Goal: Task Accomplishment & Management: Manage account settings

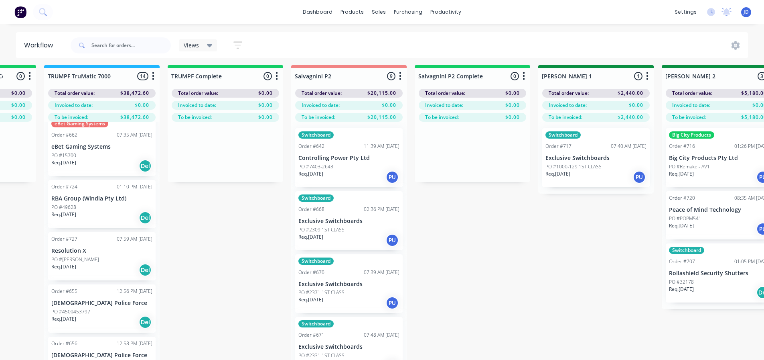
scroll to position [4, 932]
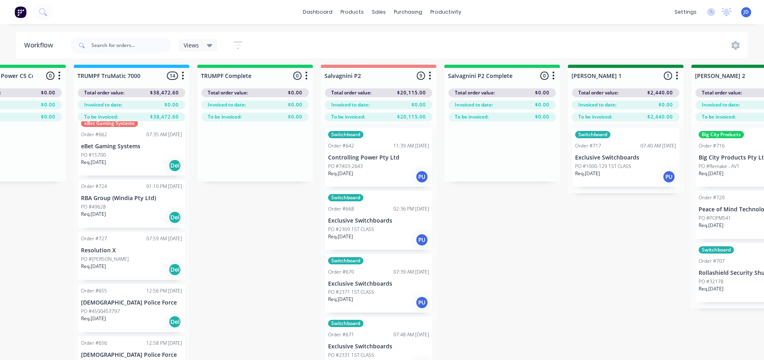
drag, startPoint x: 413, startPoint y: 251, endPoint x: 376, endPoint y: 258, distance: 36.8
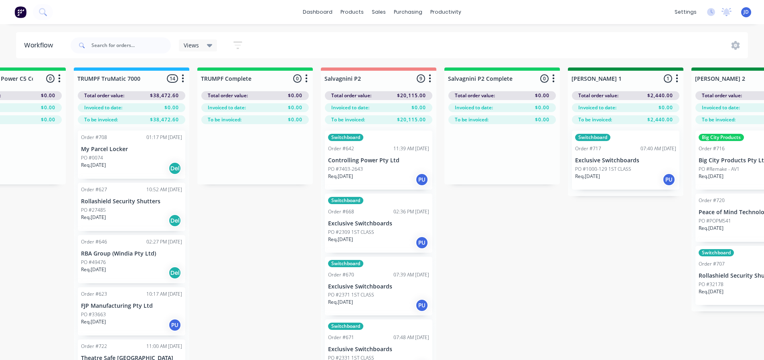
scroll to position [0, 932]
click at [129, 159] on div "PO #0074" at bounding box center [131, 158] width 101 height 7
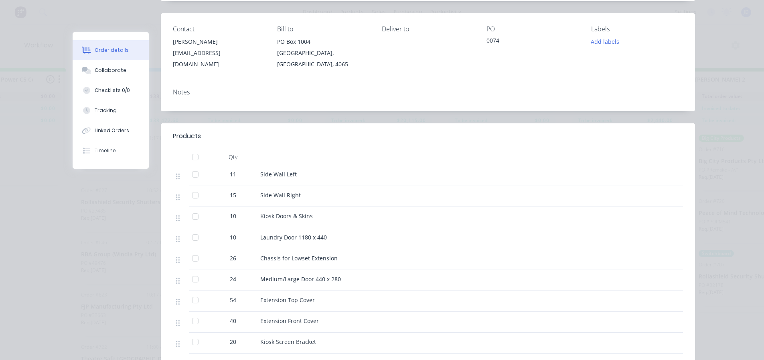
scroll to position [0, 0]
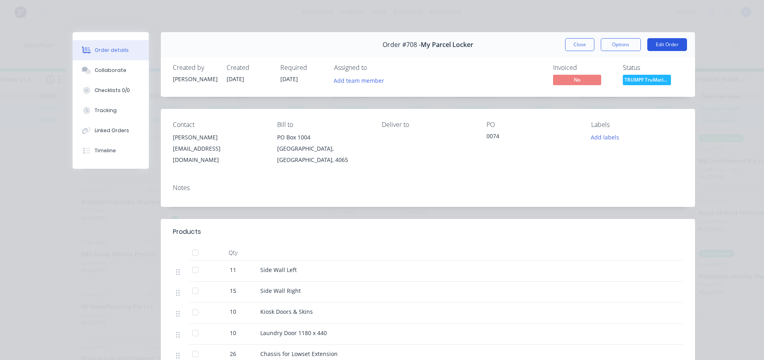
click at [672, 50] on button "Edit Order" at bounding box center [668, 44] width 40 height 13
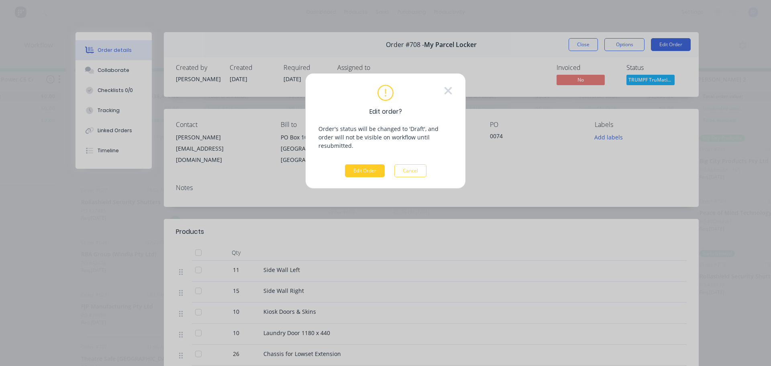
click at [370, 167] on button "Edit Order" at bounding box center [365, 170] width 40 height 13
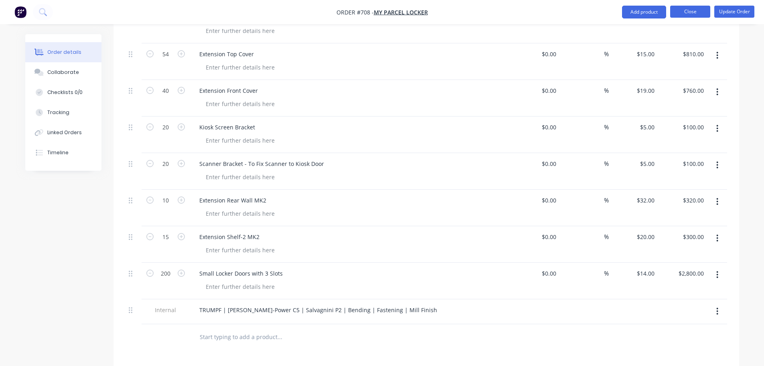
scroll to position [441, 0]
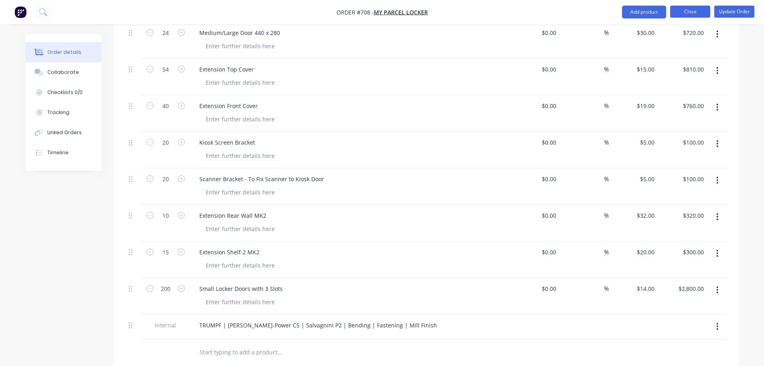
click at [703, 14] on button "Close" at bounding box center [691, 12] width 40 height 12
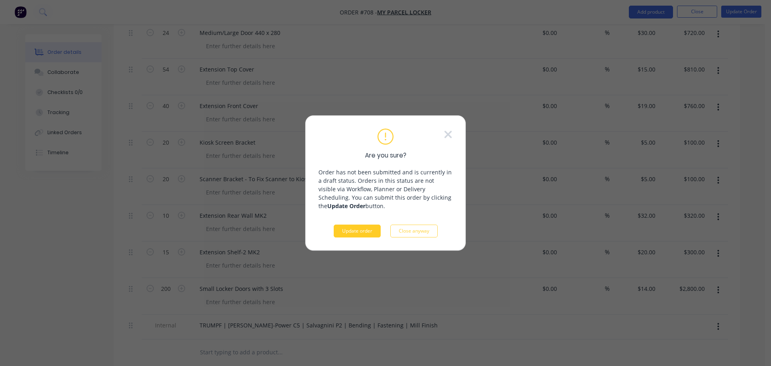
click at [368, 231] on button "Update order" at bounding box center [356, 230] width 47 height 13
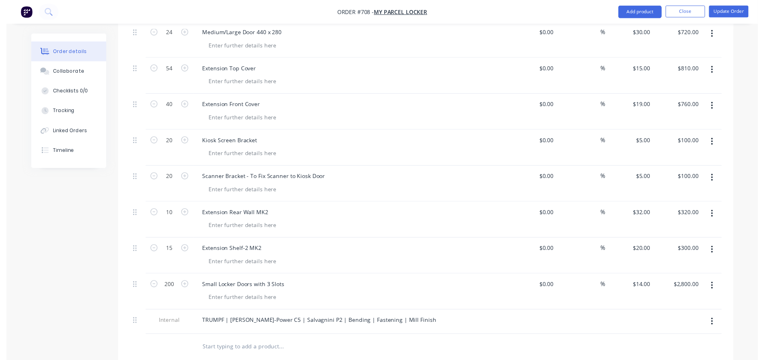
scroll to position [0, 0]
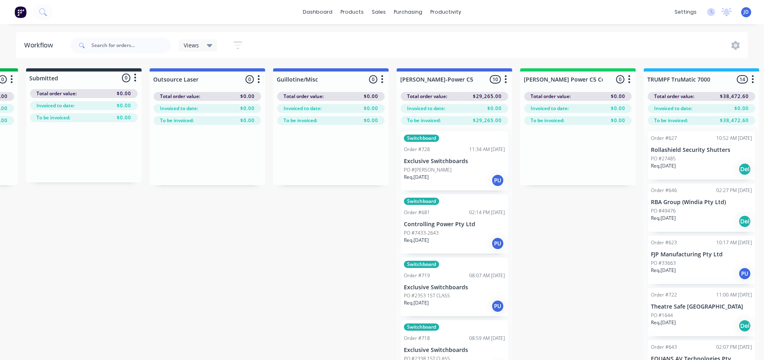
scroll to position [0, 1024]
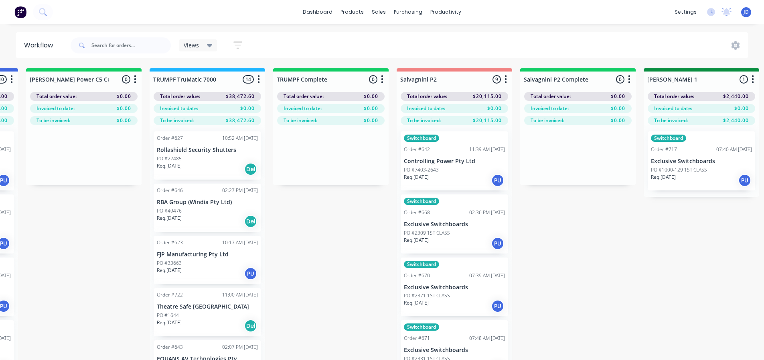
drag, startPoint x: 458, startPoint y: 289, endPoint x: 586, endPoint y: 268, distance: 129.4
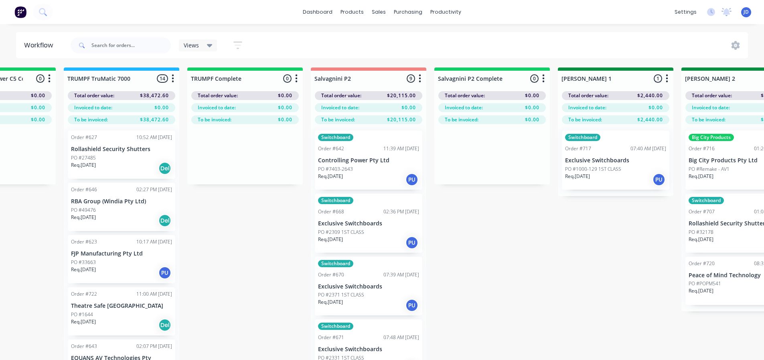
scroll to position [1, 837]
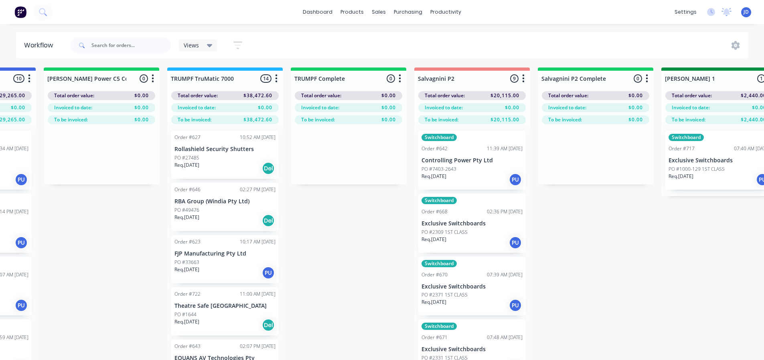
drag, startPoint x: 213, startPoint y: 274, endPoint x: 189, endPoint y: 256, distance: 31.0
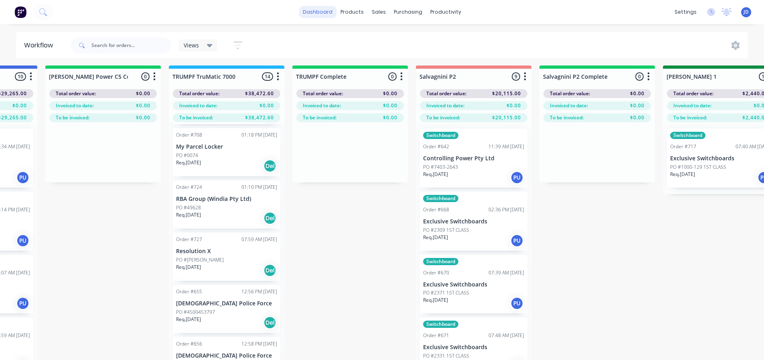
scroll to position [35, 837]
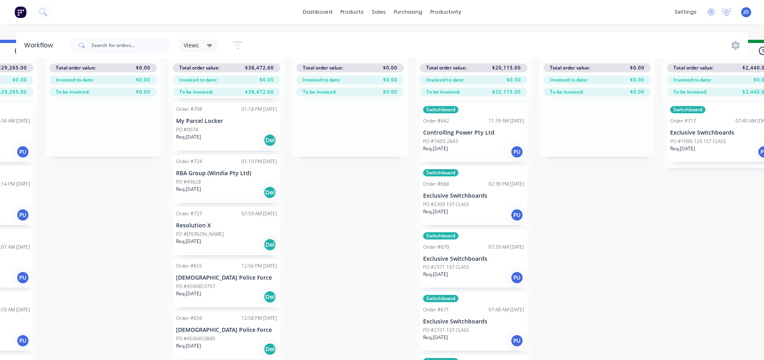
drag, startPoint x: 350, startPoint y: 240, endPoint x: 385, endPoint y: 210, distance: 45.8
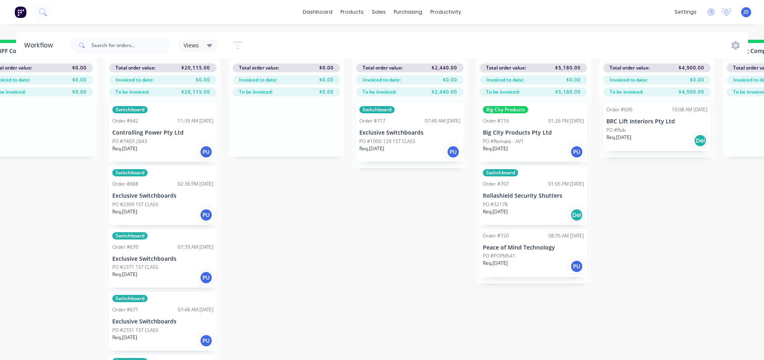
drag, startPoint x: 599, startPoint y: 274, endPoint x: 653, endPoint y: 232, distance: 68.3
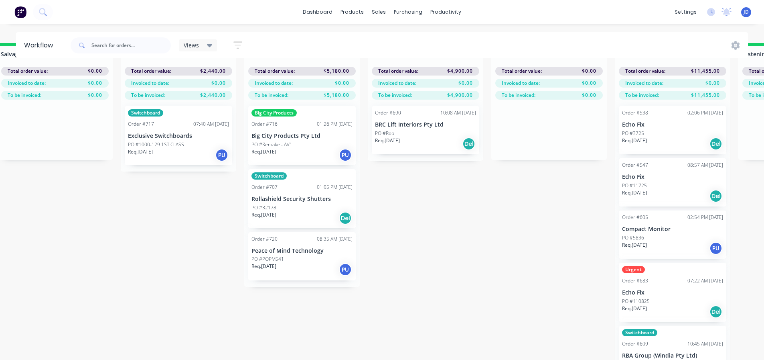
click at [423, 255] on div "On Hold 1 Status colour #FF4949 hex #FF4949 Save Cancel Notifications Email SMS…" at bounding box center [447, 203] width 3666 height 320
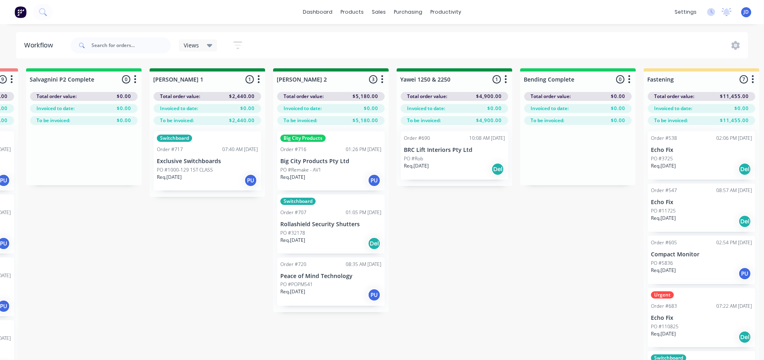
scroll to position [0, 1316]
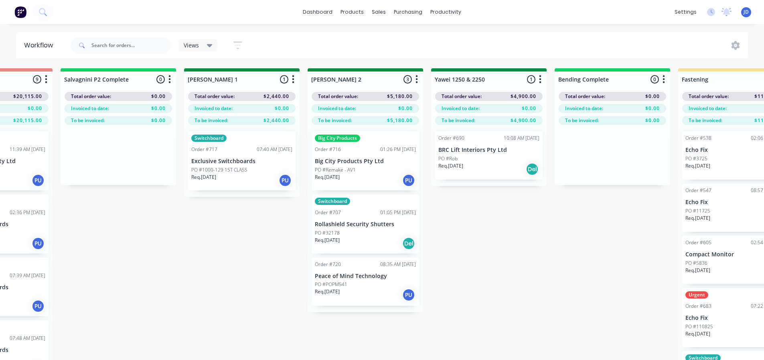
drag, startPoint x: 453, startPoint y: 295, endPoint x: 407, endPoint y: 233, distance: 77.6
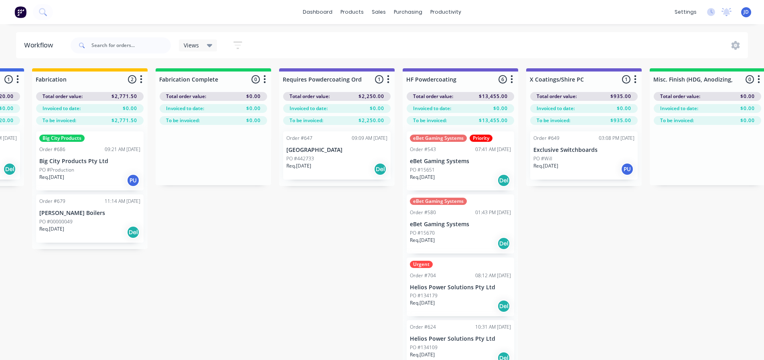
scroll to position [0, 2430]
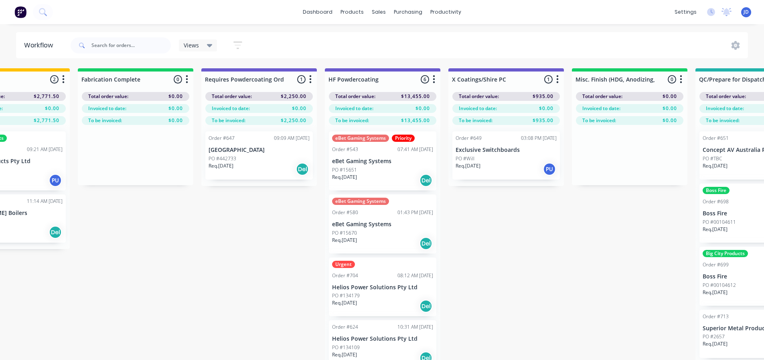
drag, startPoint x: 529, startPoint y: 297, endPoint x: 570, endPoint y: 258, distance: 55.9
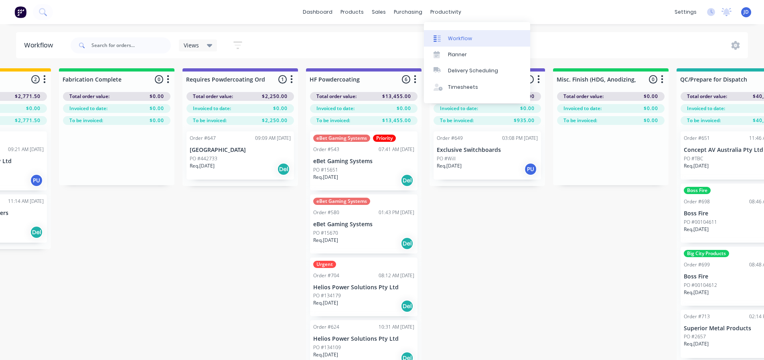
click at [446, 37] on link "Workflow" at bounding box center [477, 38] width 106 height 16
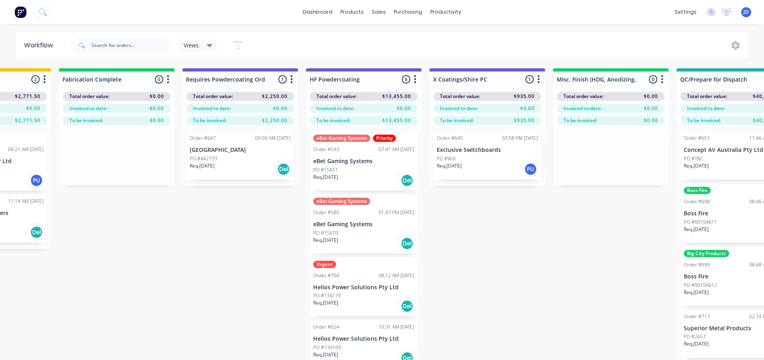
scroll to position [3, 2471]
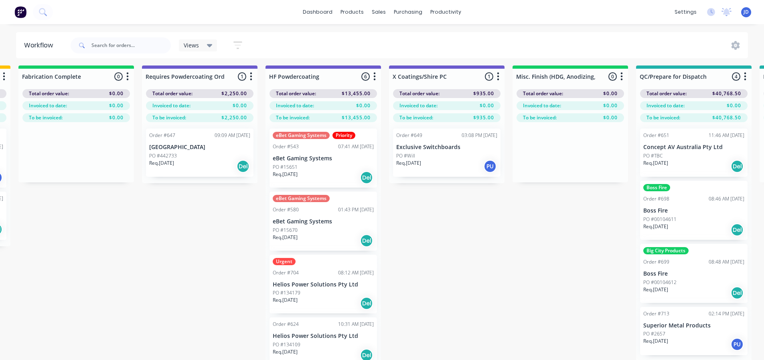
drag, startPoint x: 532, startPoint y: 259, endPoint x: 575, endPoint y: 247, distance: 44.9
click at [327, 308] on div "Req. [DATE] Del" at bounding box center [323, 303] width 101 height 14
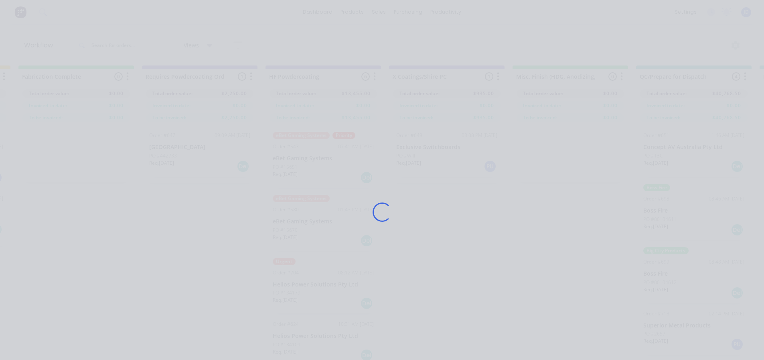
scroll to position [3, 2474]
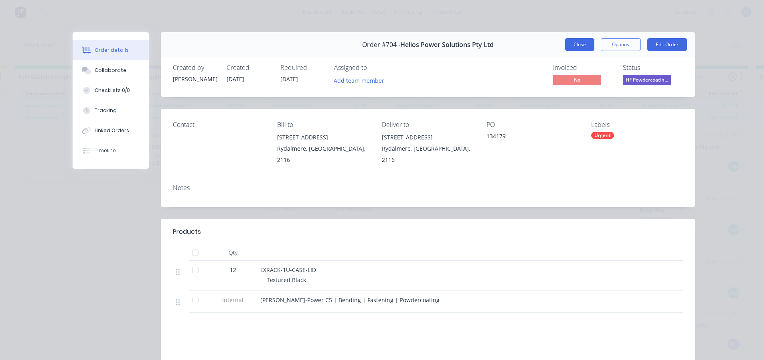
click at [572, 47] on button "Close" at bounding box center [579, 44] width 29 height 13
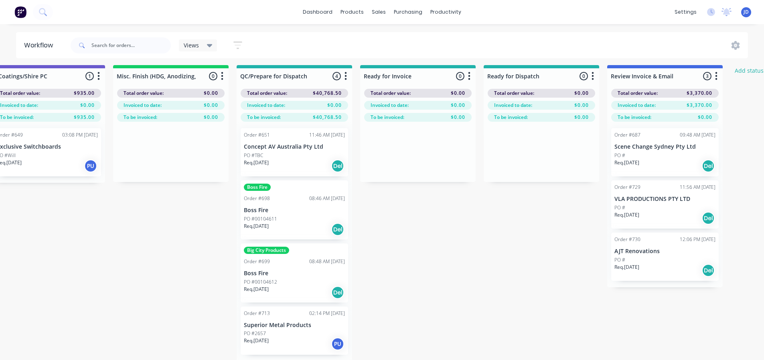
scroll to position [3, 2953]
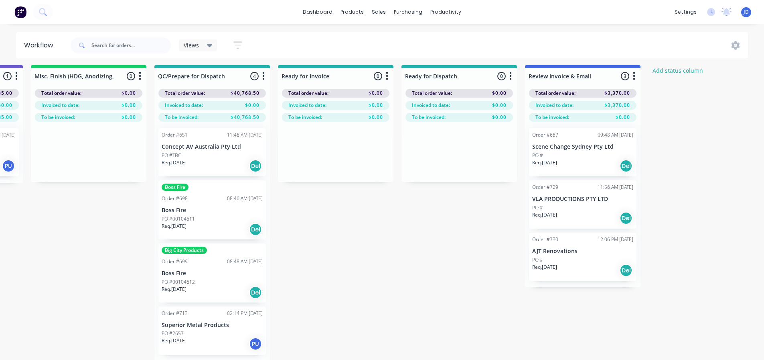
drag, startPoint x: 486, startPoint y: 180, endPoint x: 597, endPoint y: 175, distance: 111.3
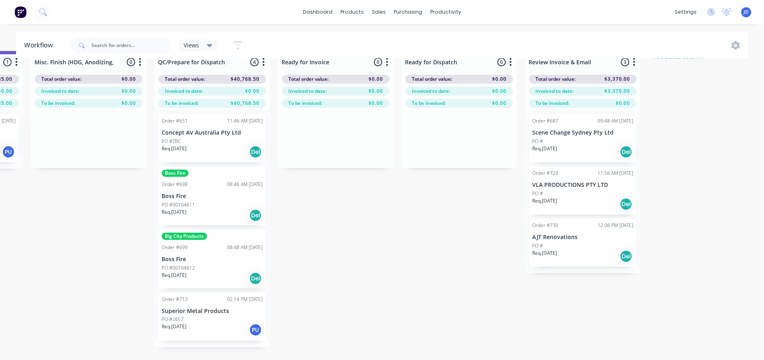
scroll to position [0, 2953]
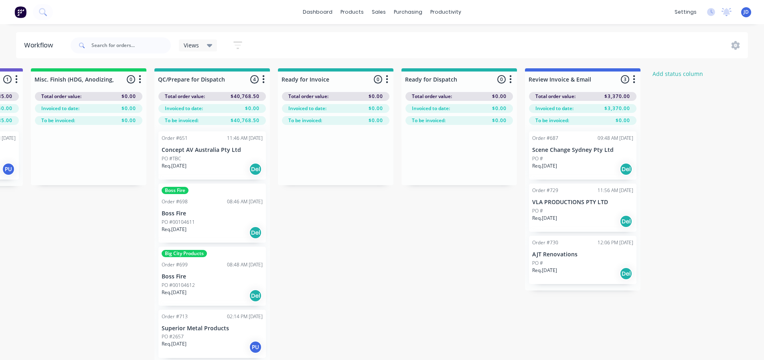
click at [195, 329] on p "Superior Metal Products" at bounding box center [212, 328] width 101 height 7
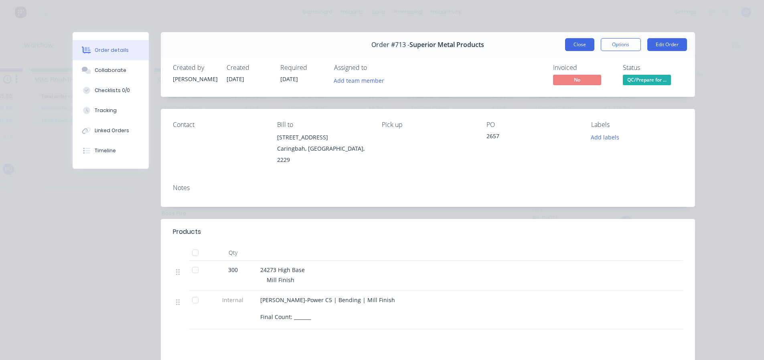
click at [566, 39] on button "Close" at bounding box center [579, 44] width 29 height 13
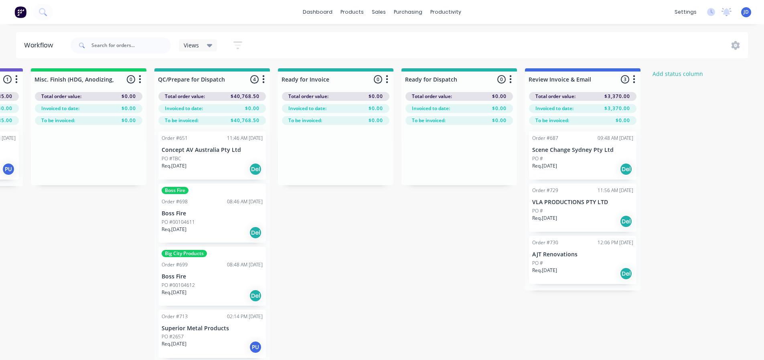
click at [570, 266] on div "PO #" at bounding box center [583, 262] width 101 height 7
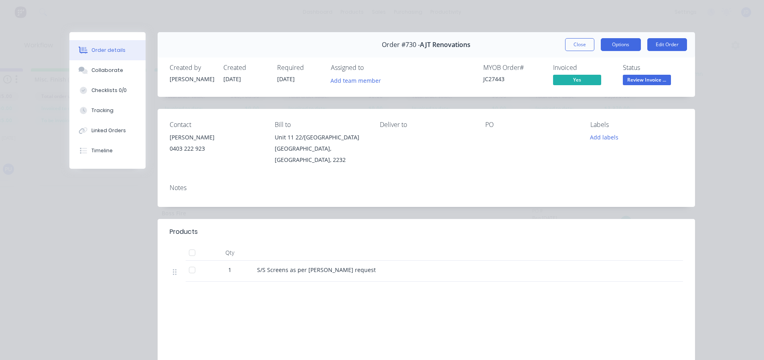
click at [625, 41] on button "Options" at bounding box center [621, 44] width 40 height 13
click at [557, 177] on div "Notes" at bounding box center [427, 191] width 538 height 29
click at [620, 48] on button "Options" at bounding box center [621, 44] width 40 height 13
drag, startPoint x: 81, startPoint y: 69, endPoint x: 104, endPoint y: 66, distance: 22.3
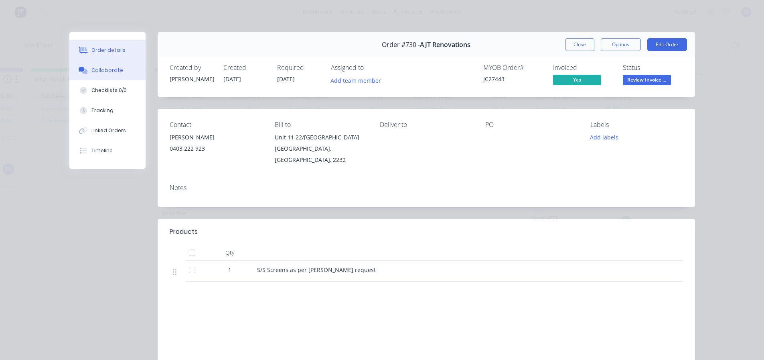
click at [83, 69] on g at bounding box center [83, 70] width 9 height 7
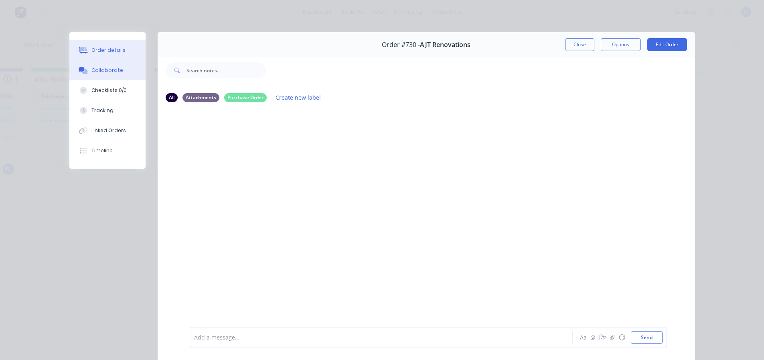
click at [116, 47] on div "Order details" at bounding box center [108, 50] width 34 height 7
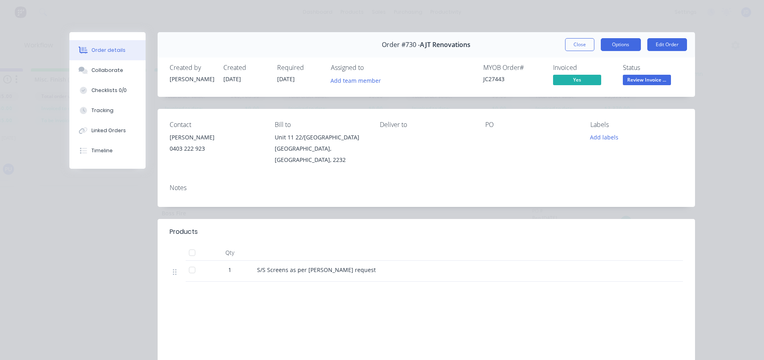
click at [630, 47] on button "Options" at bounding box center [621, 44] width 40 height 13
click at [569, 40] on button "Close" at bounding box center [579, 44] width 29 height 13
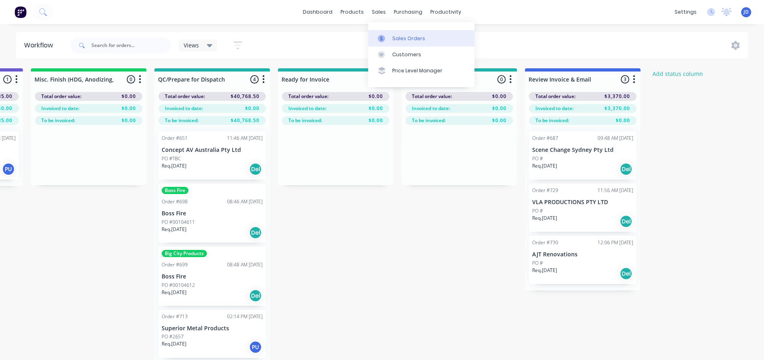
click at [378, 40] on link "Sales Orders" at bounding box center [421, 38] width 106 height 16
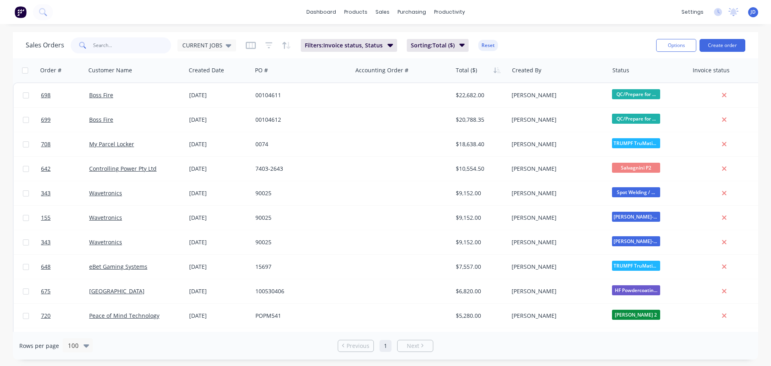
drag, startPoint x: 129, startPoint y: 44, endPoint x: 132, endPoint y: 31, distance: 13.1
click at [130, 41] on input "text" at bounding box center [132, 45] width 78 height 16
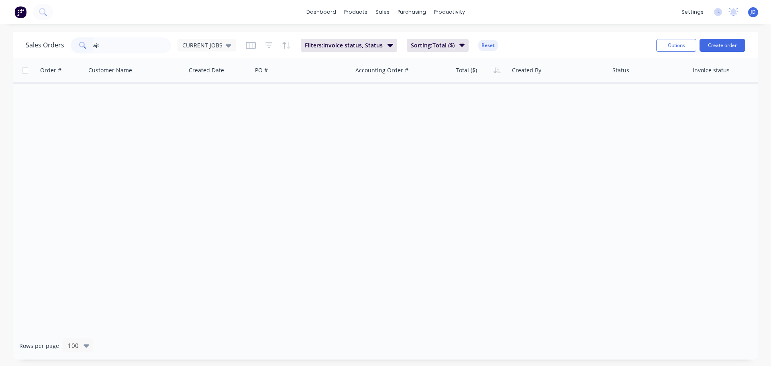
drag, startPoint x: 205, startPoint y: 50, endPoint x: 205, endPoint y: 57, distance: 6.4
click at [205, 55] on div "Sales Orders ajt CURRENT JOBS Filters: Invoice status, Status Sorting: Total ($…" at bounding box center [385, 45] width 745 height 26
click at [210, 55] on div "Sales Orders ajt CURRENT JOBS Filters: Invoice status, Status Sorting: Total ($…" at bounding box center [385, 45] width 745 height 26
click at [209, 53] on div "Sales Orders ajt CURRENT JOBS Filters: Invoice status, Status Sorting: Total ($…" at bounding box center [338, 45] width 624 height 20
click at [211, 53] on div "Sales Orders ajt CURRENT JOBS Filters: Invoice status, Status Sorting: Total ($…" at bounding box center [338, 45] width 624 height 20
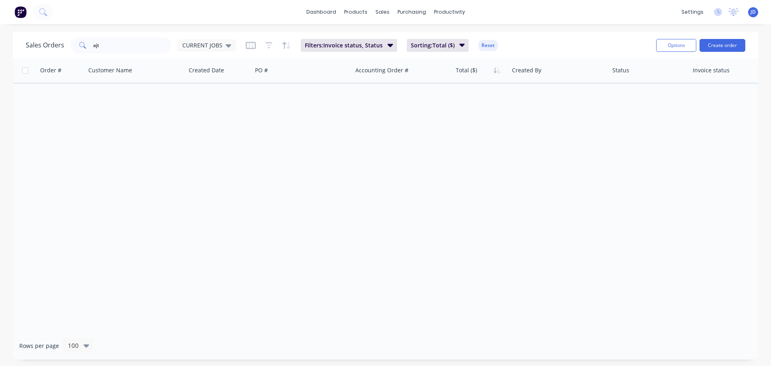
click at [211, 51] on div "Sales Orders ajt CURRENT JOBS" at bounding box center [131, 45] width 210 height 16
click at [218, 49] on div "CURRENT JOBS" at bounding box center [206, 45] width 59 height 12
drag, startPoint x: 196, startPoint y: 119, endPoint x: 160, endPoint y: 101, distance: 40.6
click at [195, 119] on div "None edit" at bounding box center [234, 114] width 108 height 16
click at [200, 117] on button "None" at bounding box center [225, 113] width 91 height 9
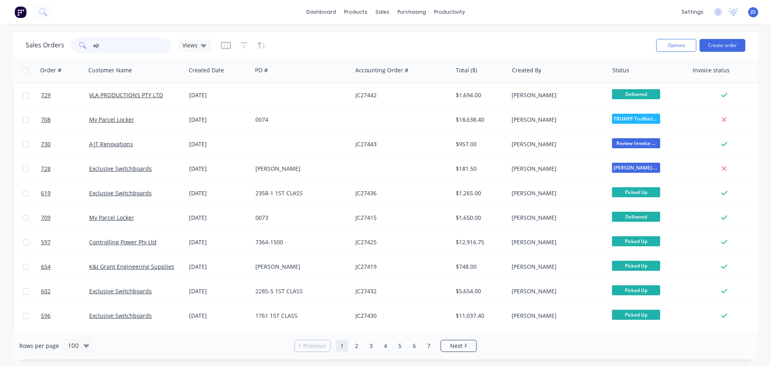
click at [129, 45] on input "ajt" at bounding box center [132, 45] width 78 height 16
click at [130, 44] on input "ajt" at bounding box center [132, 45] width 78 height 16
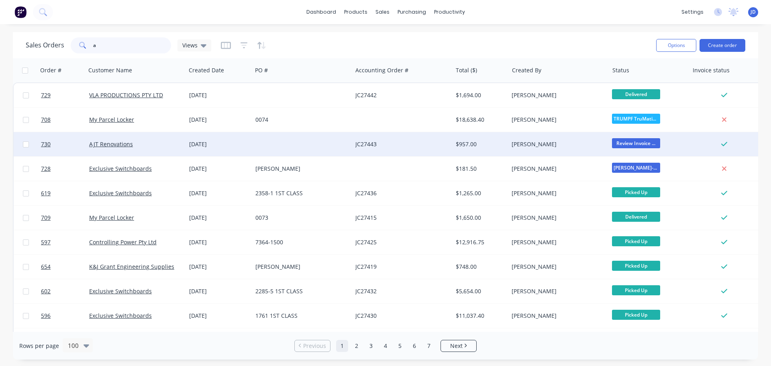
type input "a"
click at [148, 141] on div "AJT Renovations" at bounding box center [133, 144] width 89 height 8
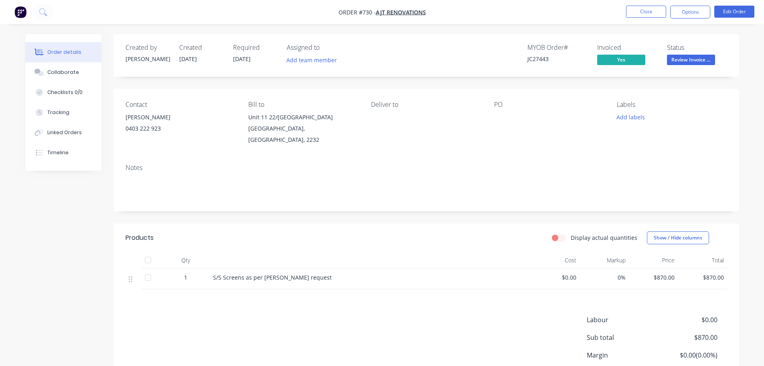
click at [689, 3] on nav "Order #730 - AJT Renovations Close Options Edit Order" at bounding box center [382, 12] width 764 height 24
click at [692, 20] on nav "Order #730 - AJT Renovations Close Options Edit Order" at bounding box center [382, 12] width 764 height 24
drag, startPoint x: 687, startPoint y: 16, endPoint x: 683, endPoint y: 21, distance: 6.5
click at [687, 16] on button "Options" at bounding box center [691, 12] width 40 height 13
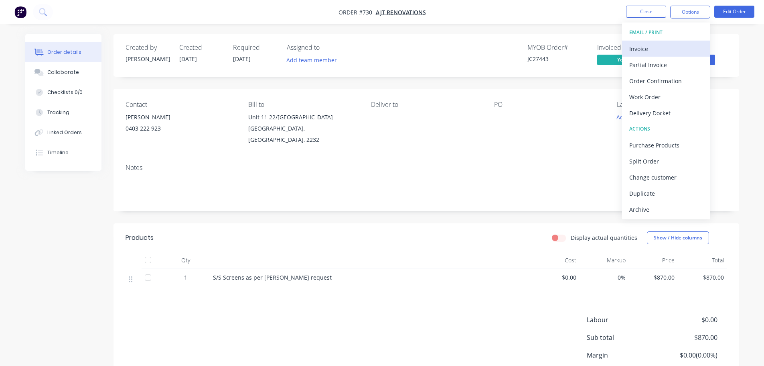
click at [670, 54] on div "Invoice" at bounding box center [667, 49] width 74 height 12
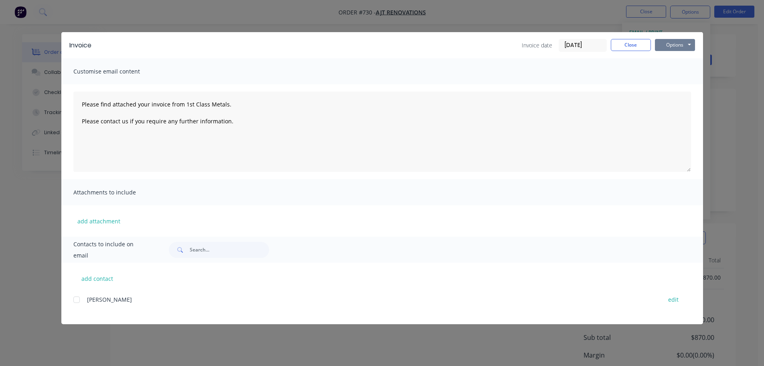
click at [671, 46] on button "Options" at bounding box center [675, 45] width 40 height 12
click at [683, 72] on button "Print" at bounding box center [680, 72] width 51 height 13
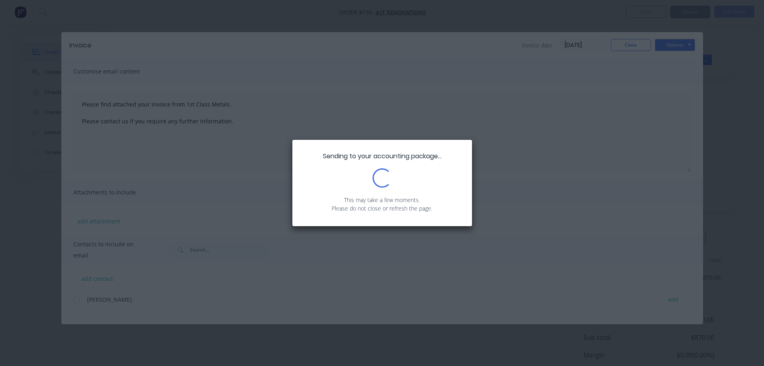
type textarea "Please find attached your invoice from 1st Class Metals. Please contact us if y…"
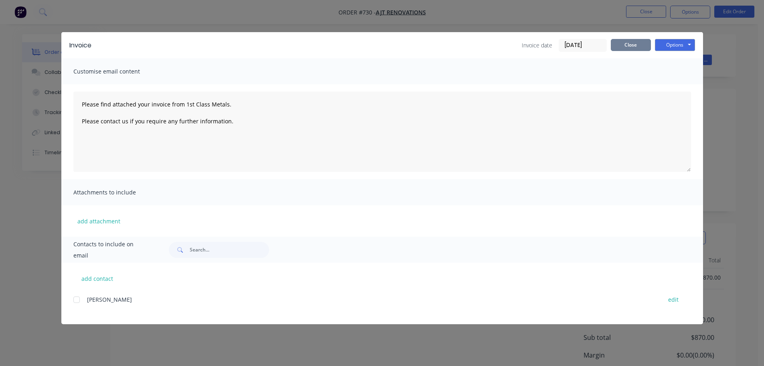
drag, startPoint x: 625, startPoint y: 48, endPoint x: 627, endPoint y: 44, distance: 4.3
click at [625, 47] on button "Close" at bounding box center [631, 45] width 40 height 12
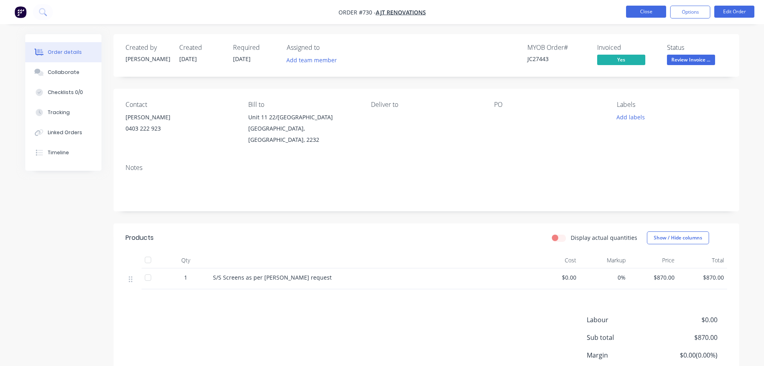
click at [642, 8] on button "Close" at bounding box center [646, 12] width 40 height 12
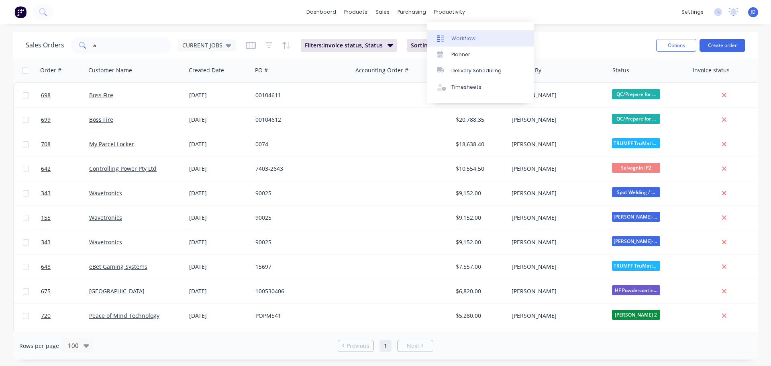
click at [450, 38] on link "Workflow" at bounding box center [480, 38] width 106 height 16
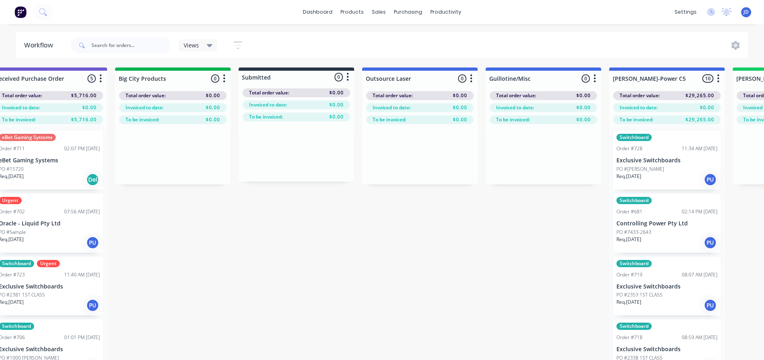
scroll to position [1, 2953]
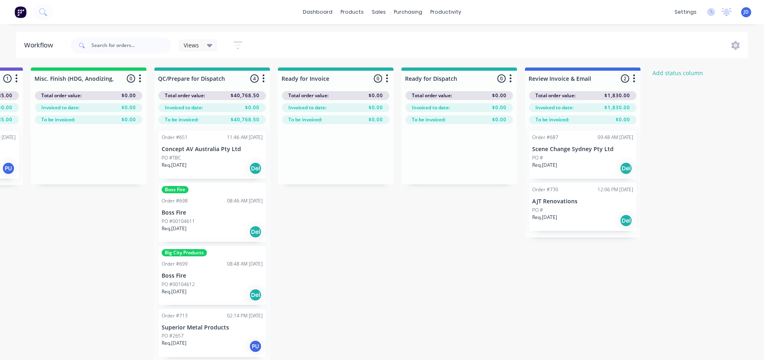
drag, startPoint x: 399, startPoint y: 274, endPoint x: 586, endPoint y: 262, distance: 187.0
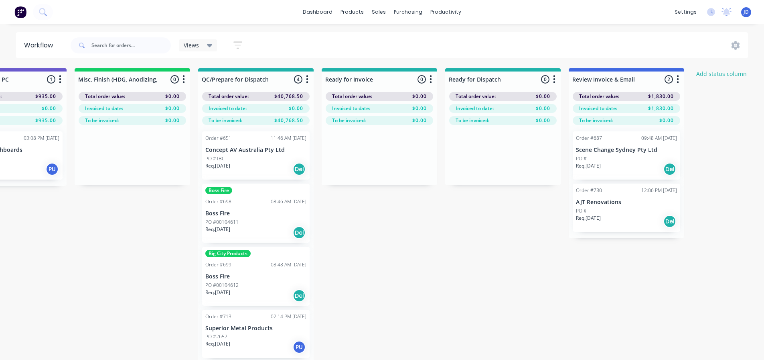
scroll to position [0, 2847]
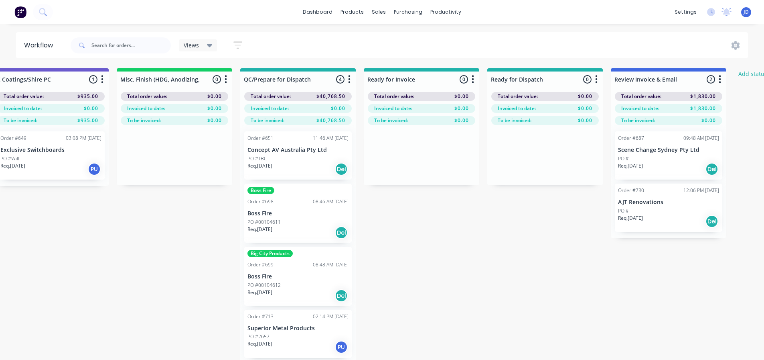
drag, startPoint x: 481, startPoint y: 284, endPoint x: 438, endPoint y: 257, distance: 50.7
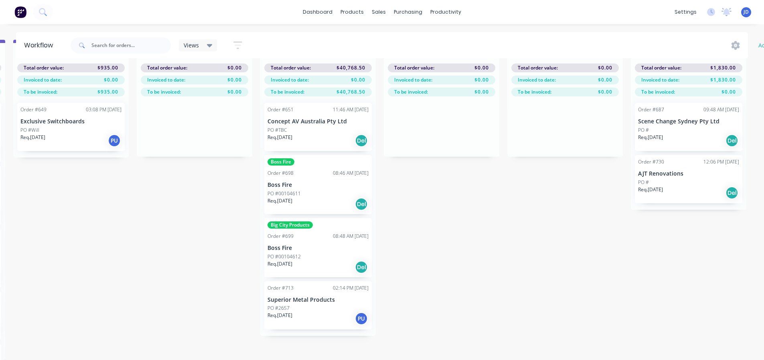
scroll to position [33, 2847]
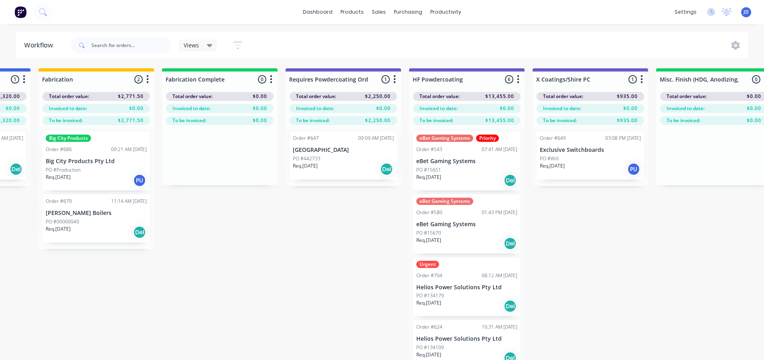
drag, startPoint x: 420, startPoint y: 286, endPoint x: 311, endPoint y: 243, distance: 117.7
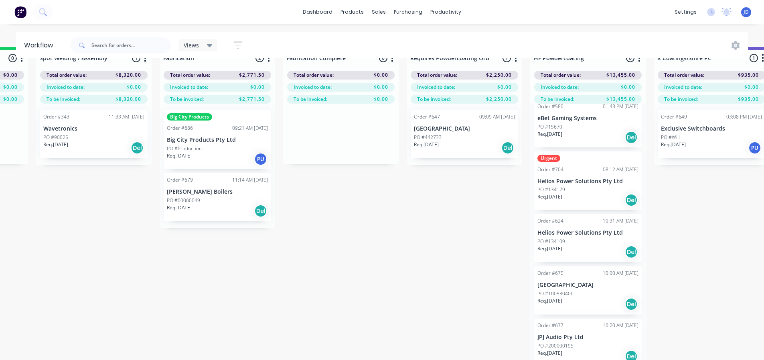
scroll to position [35, 2206]
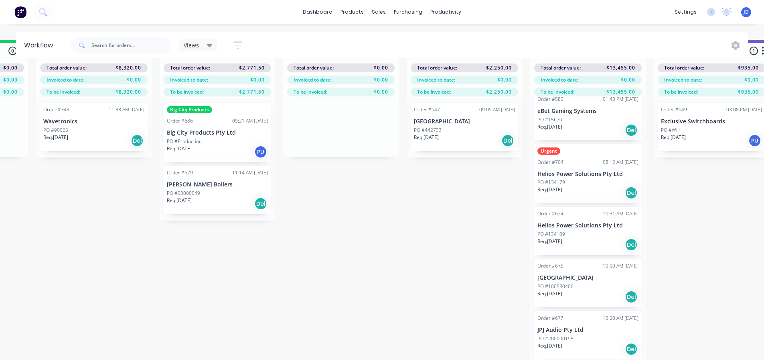
click at [595, 239] on div "Req. [DATE] Del" at bounding box center [588, 245] width 101 height 14
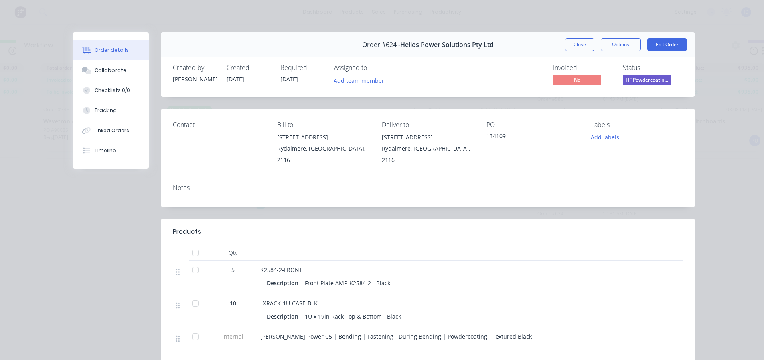
click at [565, 43] on button "Close" at bounding box center [579, 44] width 29 height 13
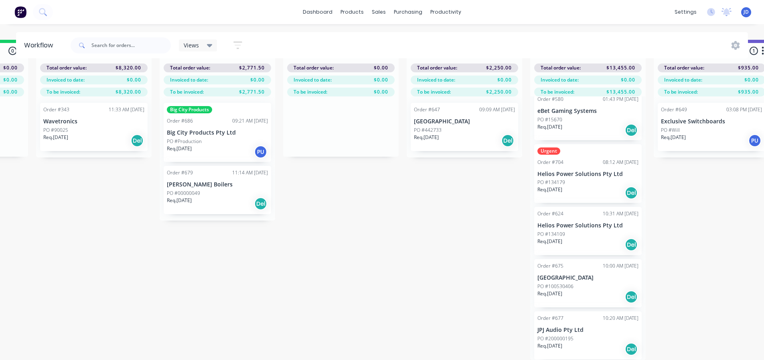
scroll to position [28, 2151]
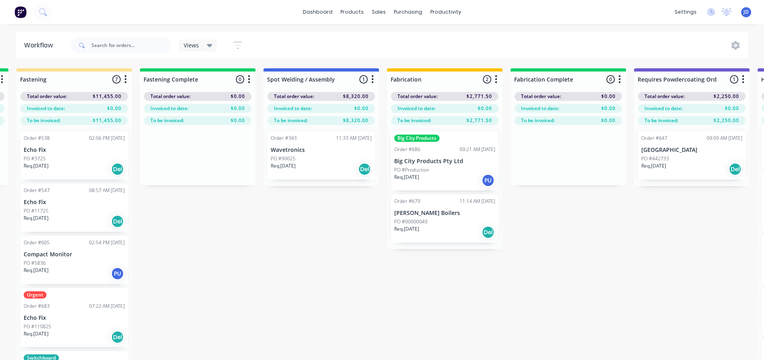
drag, startPoint x: 420, startPoint y: 241, endPoint x: 339, endPoint y: 201, distance: 90.6
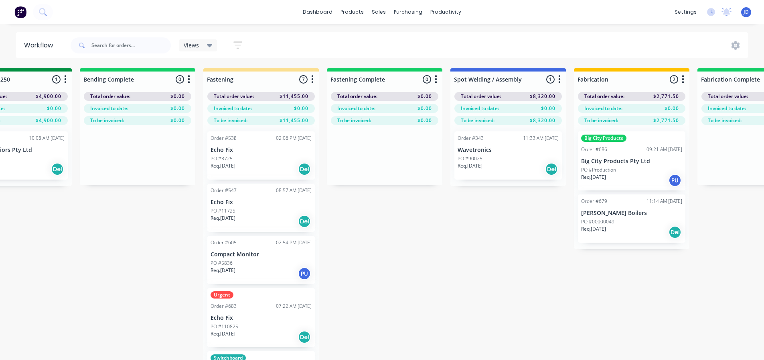
drag, startPoint x: 429, startPoint y: 267, endPoint x: 366, endPoint y: 230, distance: 73.2
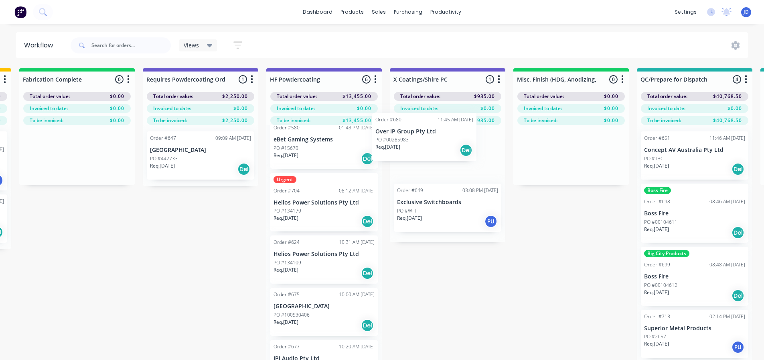
scroll to position [0, 0]
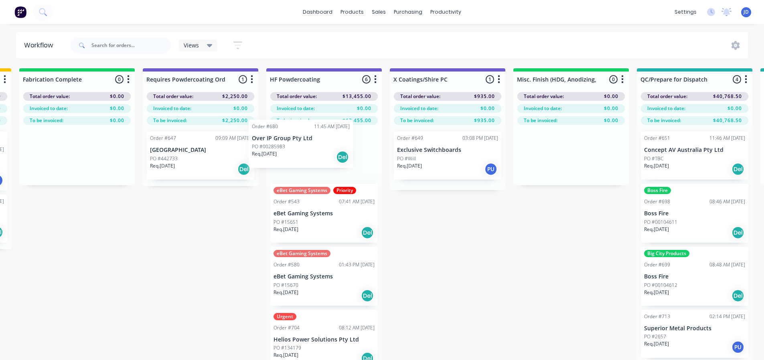
drag, startPoint x: 352, startPoint y: 287, endPoint x: 300, endPoint y: 155, distance: 142.9
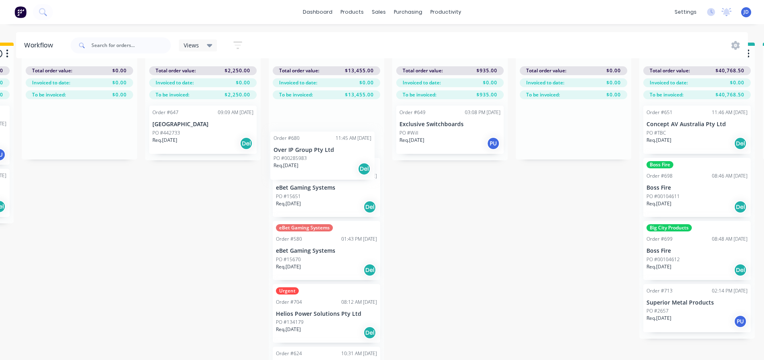
scroll to position [74, 0]
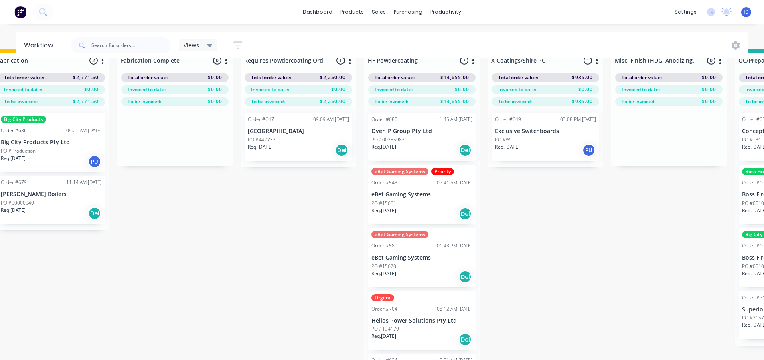
drag, startPoint x: 197, startPoint y: 248, endPoint x: 186, endPoint y: 230, distance: 20.4
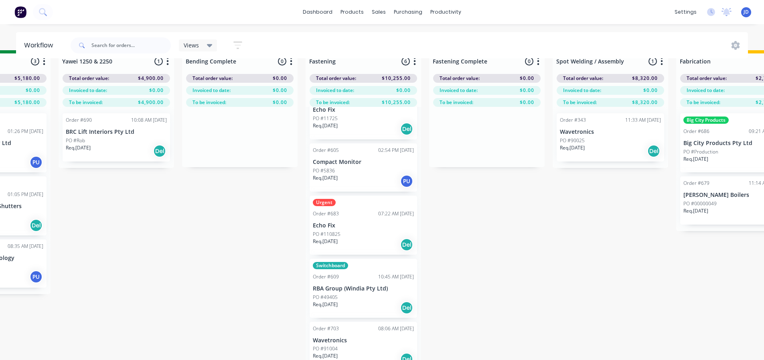
drag, startPoint x: 186, startPoint y: 231, endPoint x: 115, endPoint y: 220, distance: 72.3
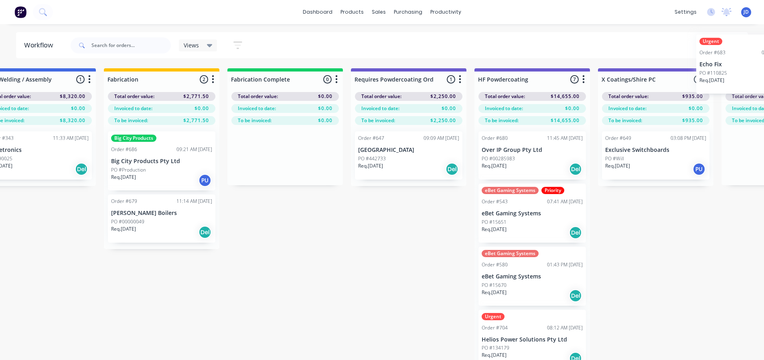
scroll to position [0, 2361]
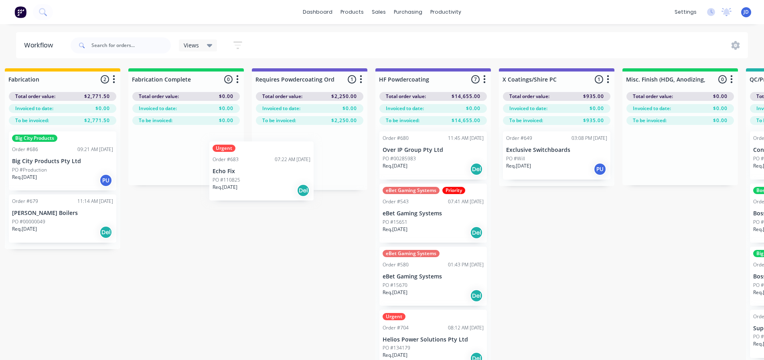
drag, startPoint x: 371, startPoint y: 314, endPoint x: 309, endPoint y: 177, distance: 150.5
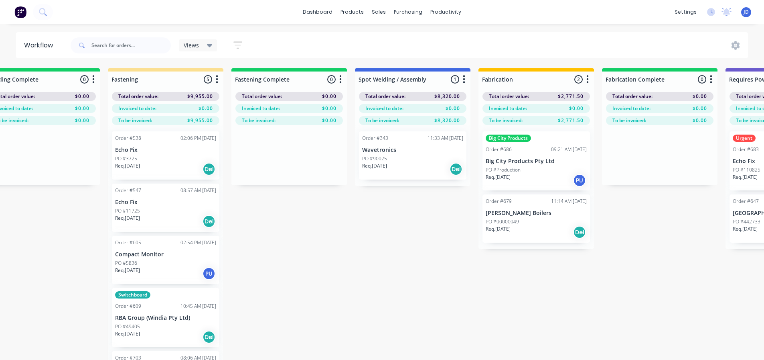
drag, startPoint x: 241, startPoint y: 256, endPoint x: 231, endPoint y: 234, distance: 24.8
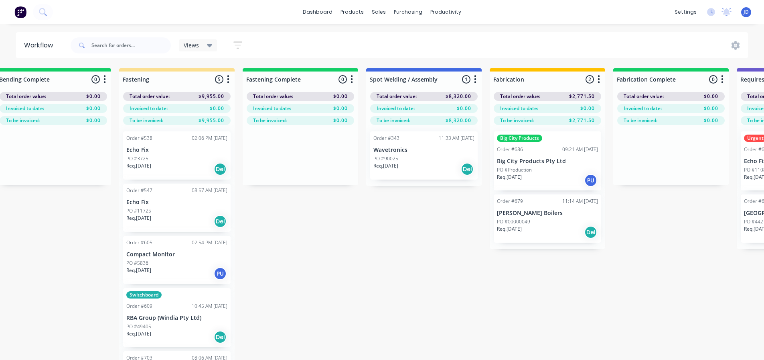
click at [147, 152] on p "Echo Fix" at bounding box center [176, 149] width 101 height 7
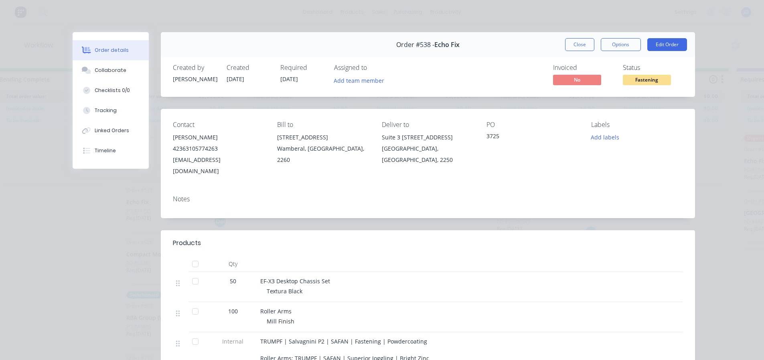
drag, startPoint x: 581, startPoint y: 41, endPoint x: 563, endPoint y: 49, distance: 20.5
click at [581, 42] on button "Close" at bounding box center [579, 44] width 29 height 13
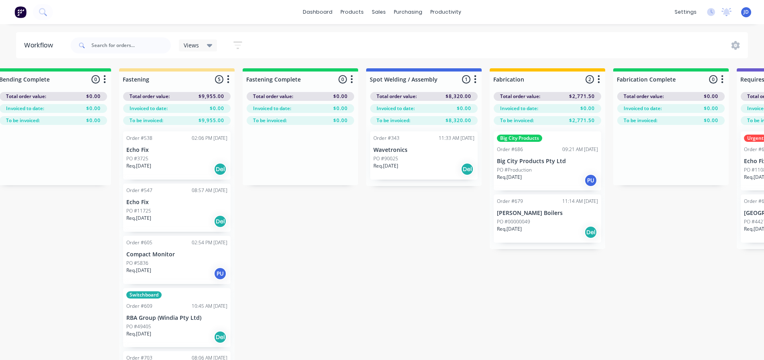
click at [172, 214] on div "Req. [DATE] Del" at bounding box center [176, 221] width 101 height 14
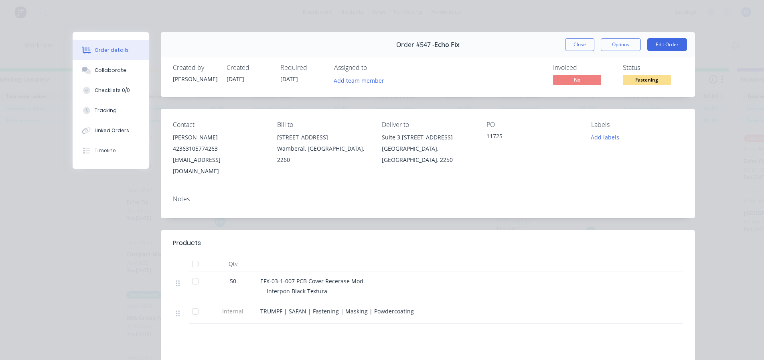
click at [647, 75] on span "Fastening" at bounding box center [647, 80] width 48 height 10
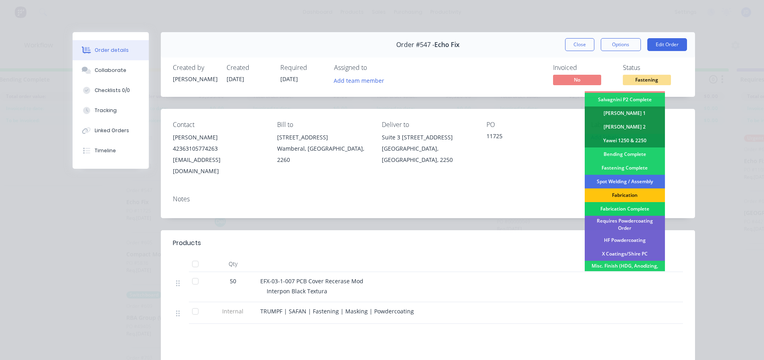
scroll to position [161, 0]
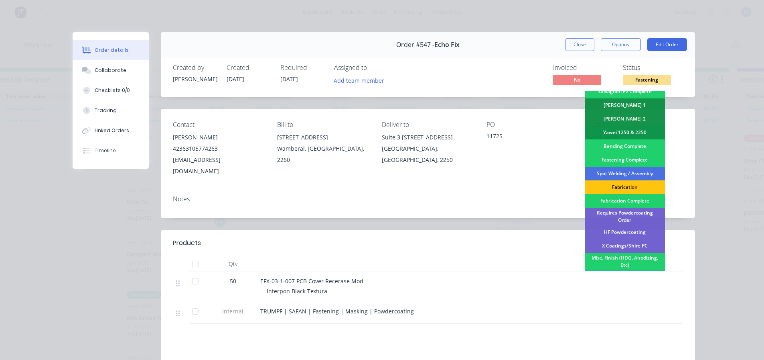
drag, startPoint x: 651, startPoint y: 212, endPoint x: 641, endPoint y: 177, distance: 36.5
click at [651, 211] on div "Requires Powdercoating Order" at bounding box center [625, 216] width 80 height 18
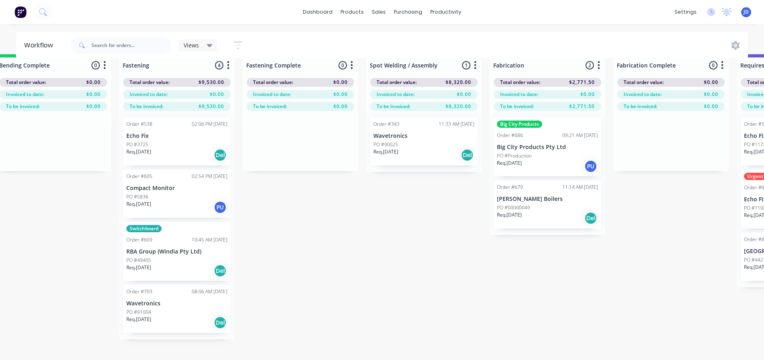
scroll to position [0, 1876]
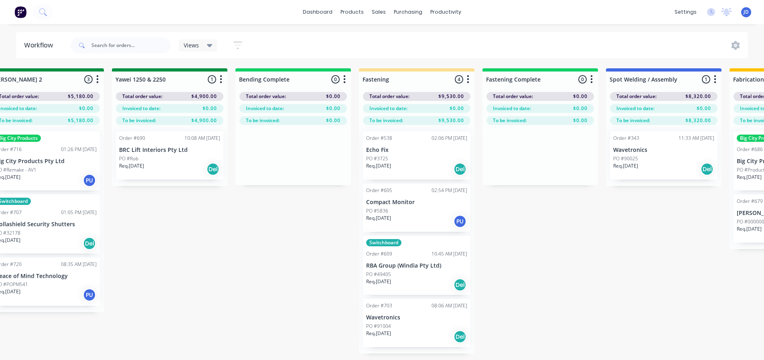
drag, startPoint x: 384, startPoint y: 287, endPoint x: 333, endPoint y: 268, distance: 54.3
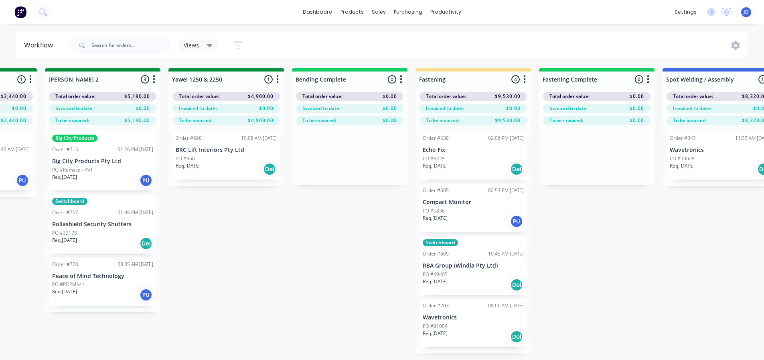
drag, startPoint x: 285, startPoint y: 272, endPoint x: 238, endPoint y: 260, distance: 48.5
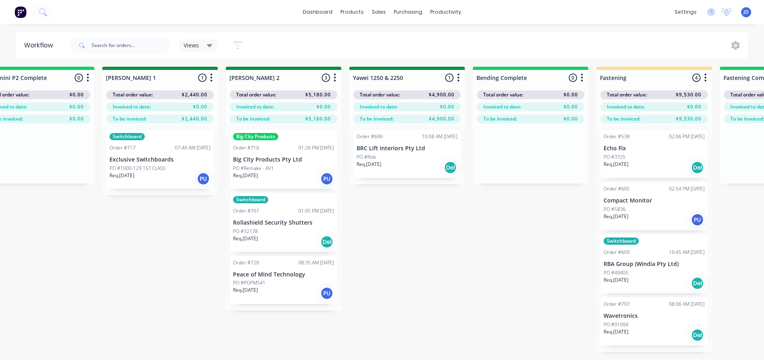
drag, startPoint x: 324, startPoint y: 279, endPoint x: 283, endPoint y: 264, distance: 43.4
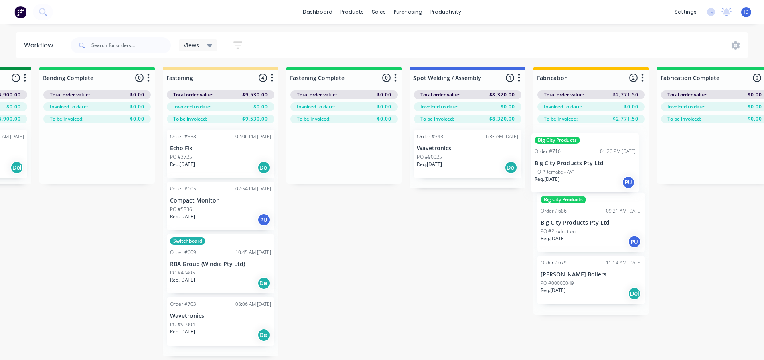
drag, startPoint x: 373, startPoint y: 175, endPoint x: 599, endPoint y: 163, distance: 225.9
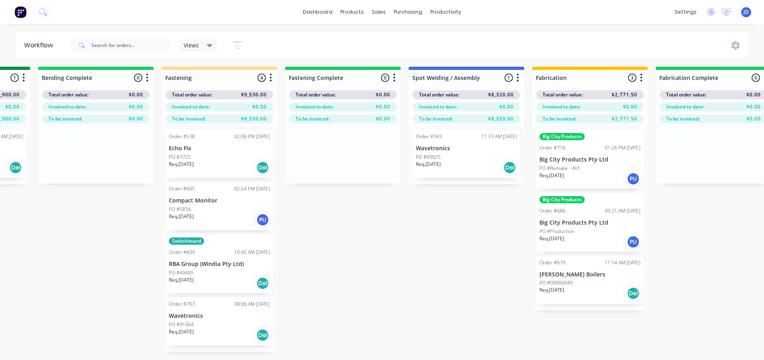
scroll to position [0, 0]
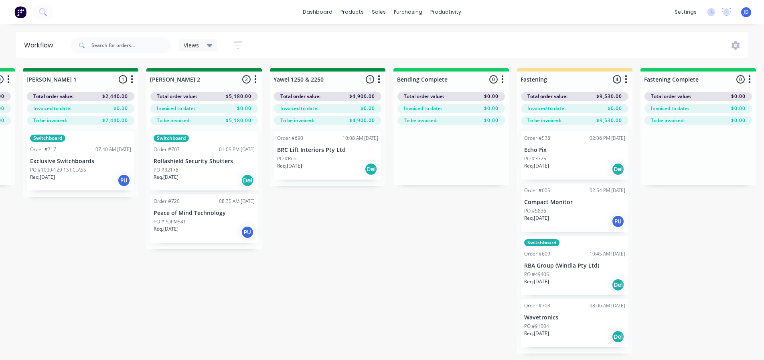
drag, startPoint x: 474, startPoint y: 248, endPoint x: 411, endPoint y: 220, distance: 68.6
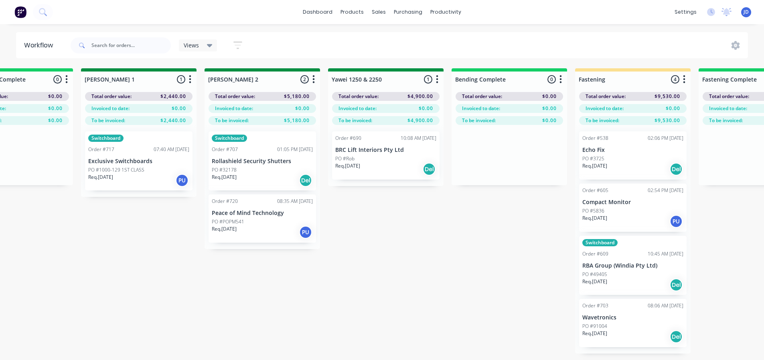
click at [291, 166] on div "PO #32178" at bounding box center [262, 169] width 101 height 7
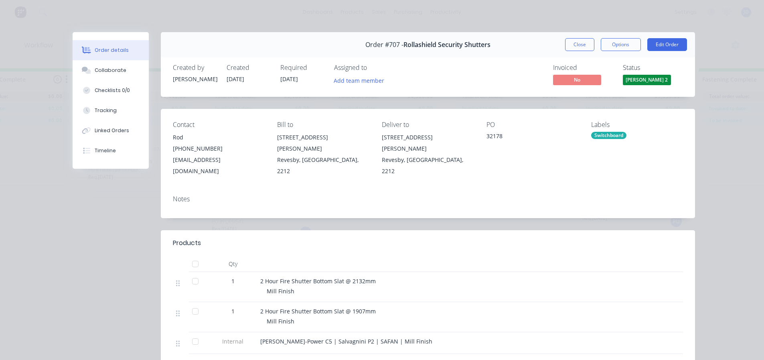
click at [565, 44] on button "Close" at bounding box center [579, 44] width 29 height 13
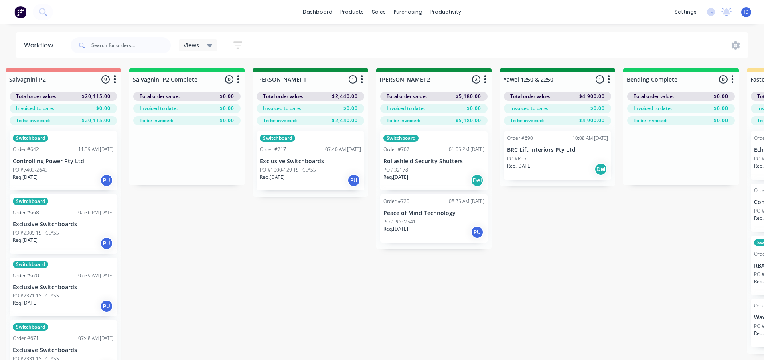
drag, startPoint x: 240, startPoint y: 279, endPoint x: 171, endPoint y: 253, distance: 73.8
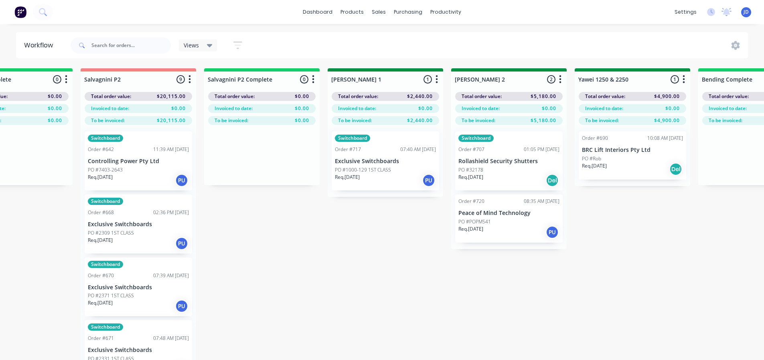
drag, startPoint x: 163, startPoint y: 233, endPoint x: 152, endPoint y: 220, distance: 17.4
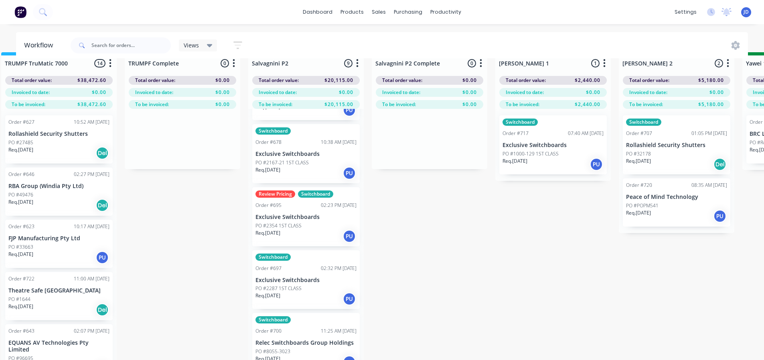
drag, startPoint x: 47, startPoint y: 289, endPoint x: 20, endPoint y: 255, distance: 43.7
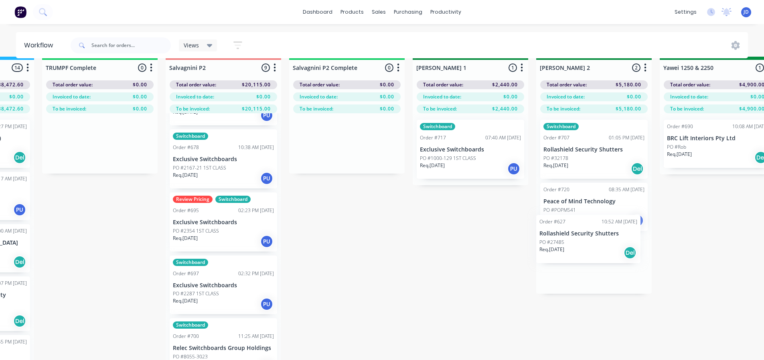
drag, startPoint x: 614, startPoint y: 163, endPoint x: 589, endPoint y: 248, distance: 88.8
click at [587, 247] on div "On Hold 1 Status colour #FF4949 hex #FF4949 Save Cancel Notifications Email SMS…" at bounding box center [739, 217] width 3666 height 320
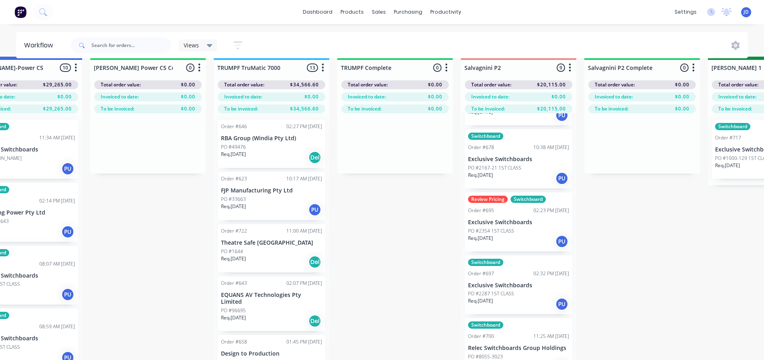
drag, startPoint x: 383, startPoint y: 266, endPoint x: 356, endPoint y: 258, distance: 28.3
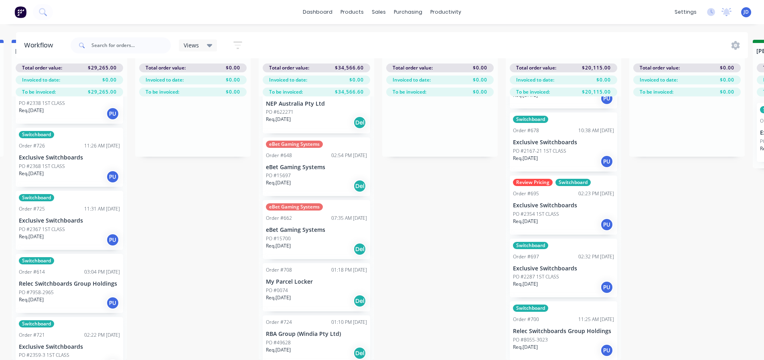
click at [316, 325] on div "Order #646 02:27 PM [DATE] RBA Group (Windia Pty Ltd) PO #49476 Req. [DATE] Del…" at bounding box center [317, 227] width 116 height 263
click at [307, 330] on p "RBA Group (Windia Pty Ltd)" at bounding box center [316, 333] width 101 height 7
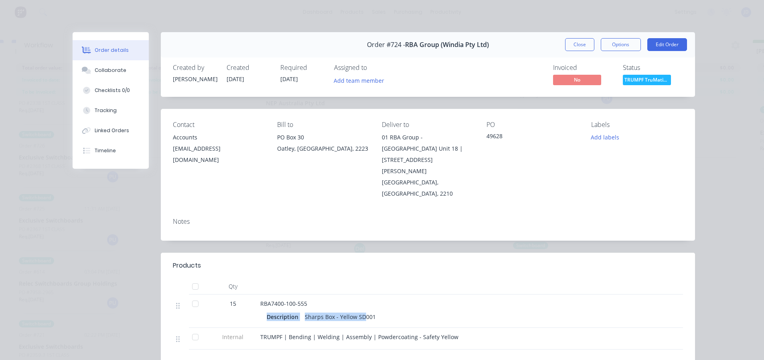
drag, startPoint x: 359, startPoint y: 281, endPoint x: 305, endPoint y: 266, distance: 55.5
click at [306, 294] on div "RBA7400-100-555 Description Sharps Box - Yellow SD001" at bounding box center [417, 310] width 321 height 33
click at [576, 45] on button "Close" at bounding box center [579, 44] width 29 height 13
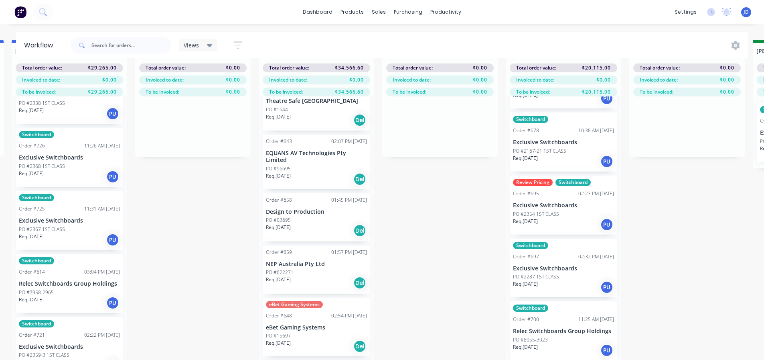
click at [325, 270] on div "Order #659 01:57 PM [DATE] NEP Australia Pty Ltd PO #622271 Req. [DATE] Del" at bounding box center [317, 269] width 108 height 48
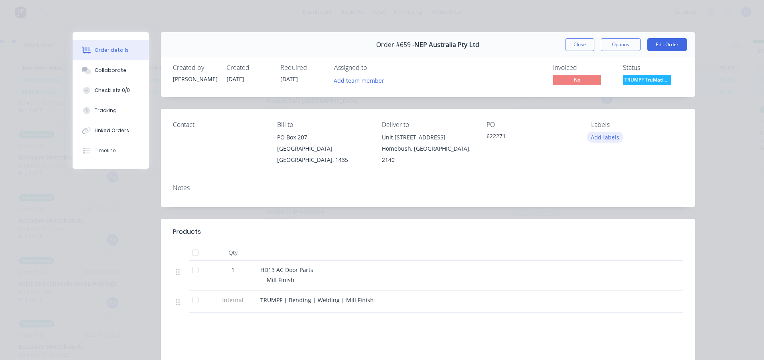
click at [602, 138] on button "Add labels" at bounding box center [605, 137] width 37 height 11
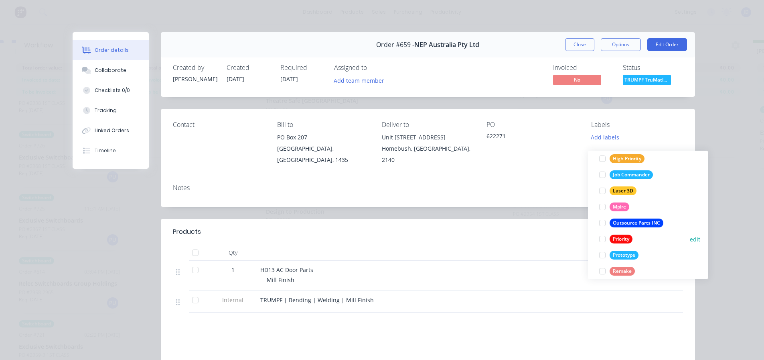
click at [607, 231] on div at bounding box center [603, 239] width 16 height 16
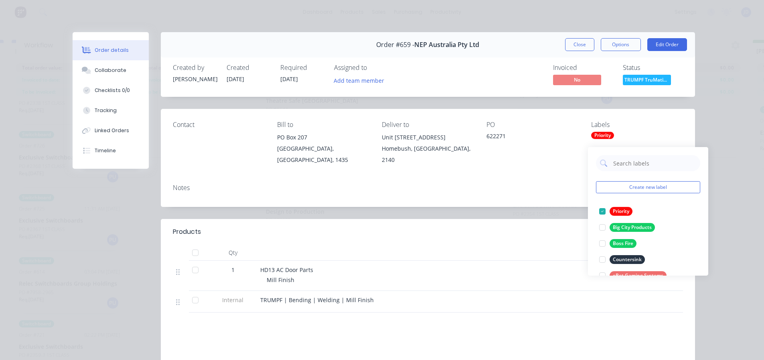
click at [578, 47] on button "Close" at bounding box center [579, 44] width 29 height 13
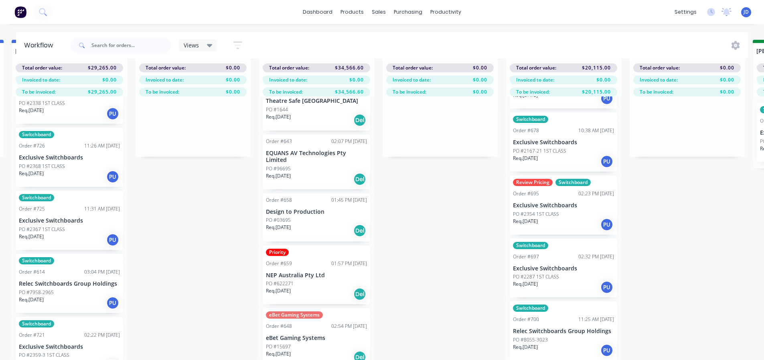
click at [332, 208] on p "Design to Production" at bounding box center [316, 211] width 101 height 7
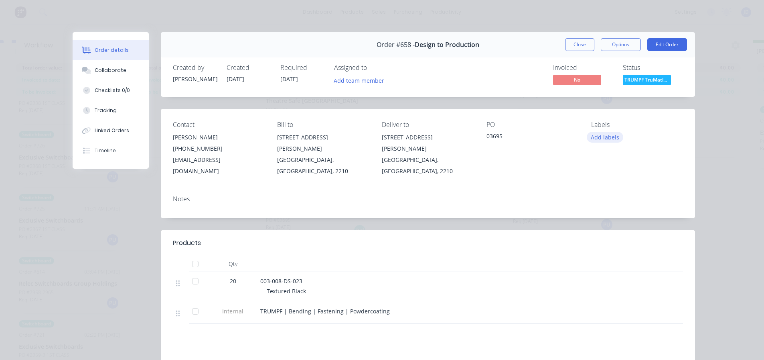
click at [595, 137] on button "Add labels" at bounding box center [605, 137] width 37 height 11
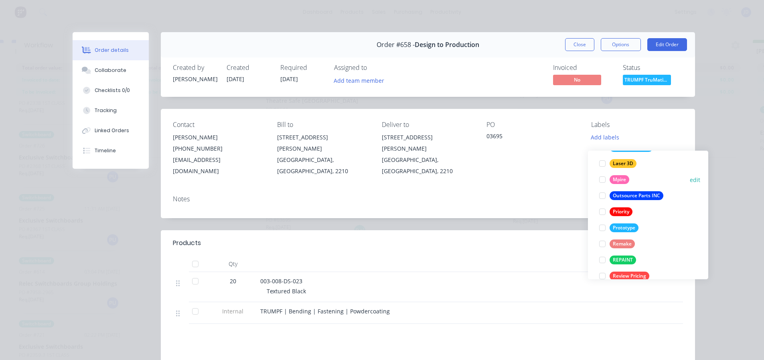
scroll to position [128, 0]
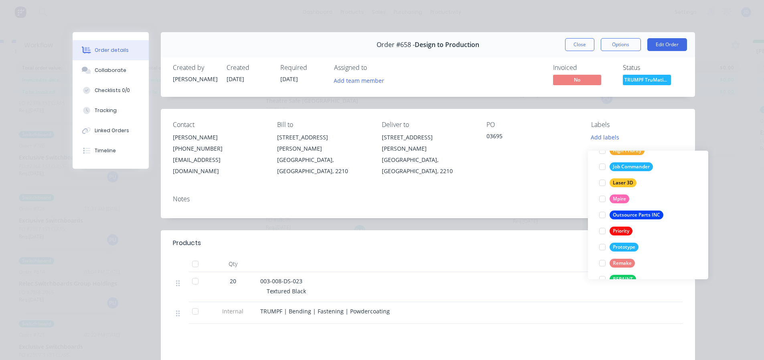
click at [612, 226] on div "Priority" at bounding box center [621, 230] width 23 height 9
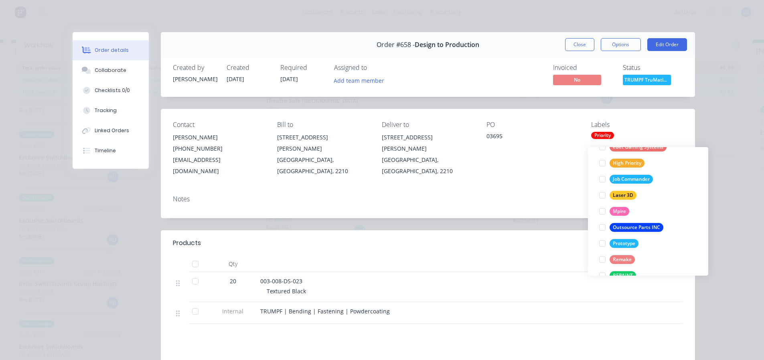
scroll to position [0, 0]
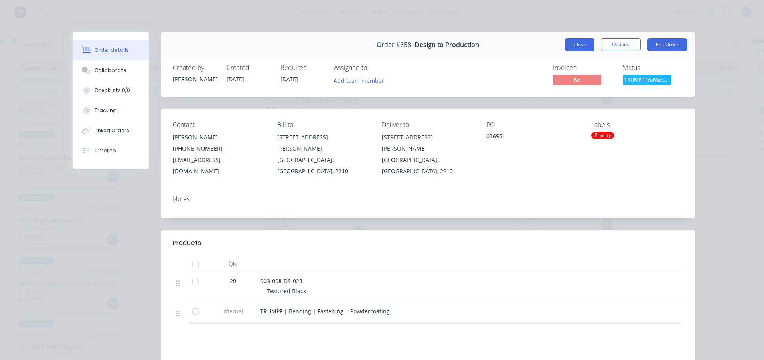
click at [576, 43] on button "Close" at bounding box center [579, 44] width 29 height 13
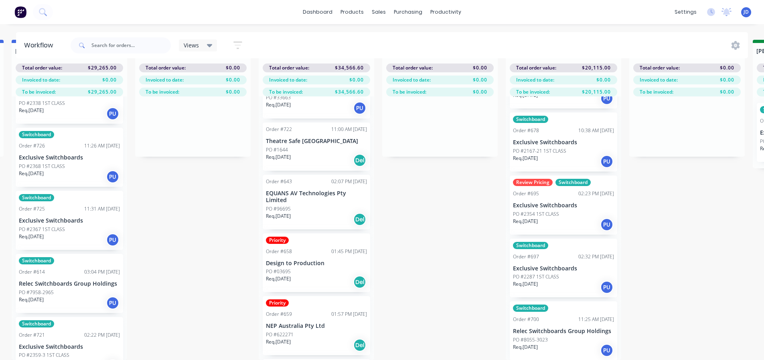
scroll to position [45, 0]
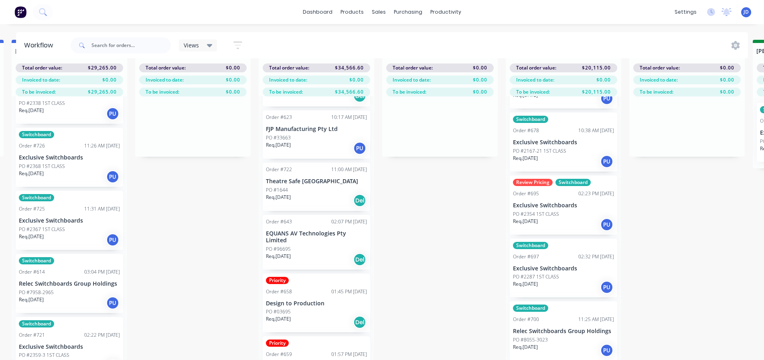
click at [313, 193] on div "Req. [DATE] Del" at bounding box center [316, 200] width 101 height 14
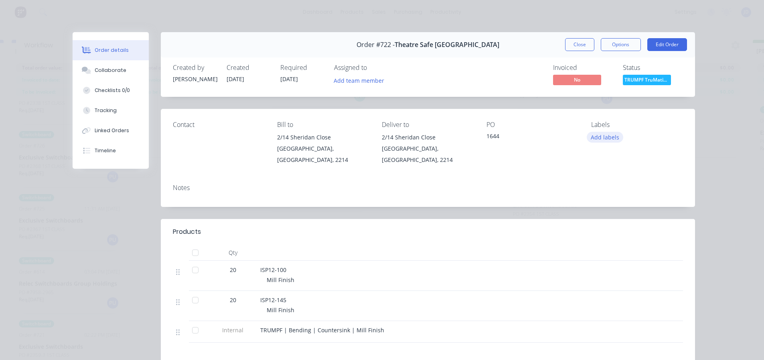
click at [605, 139] on button "Add labels" at bounding box center [605, 137] width 37 height 11
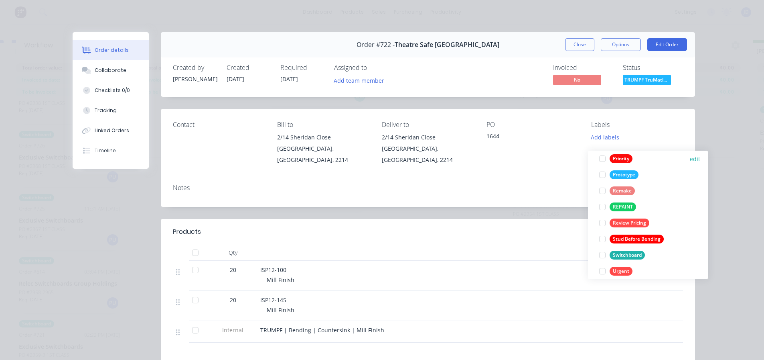
click at [613, 155] on div "Priority" at bounding box center [621, 158] width 23 height 9
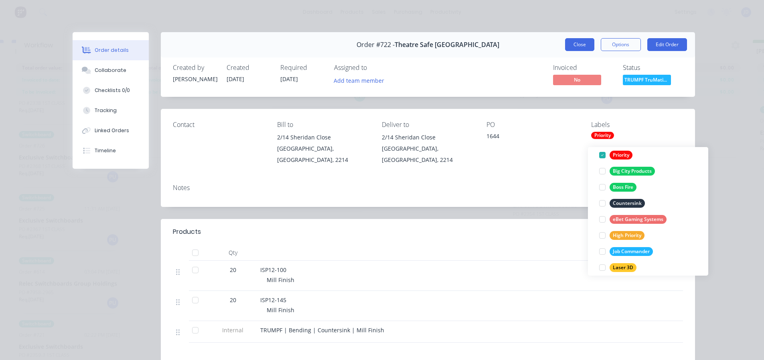
click at [577, 40] on button "Close" at bounding box center [579, 44] width 29 height 13
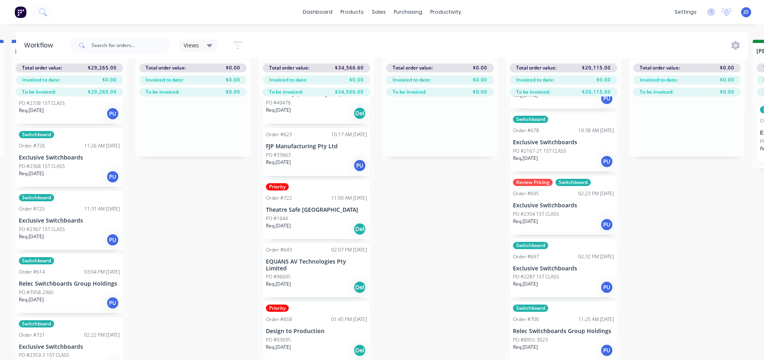
scroll to position [3, 0]
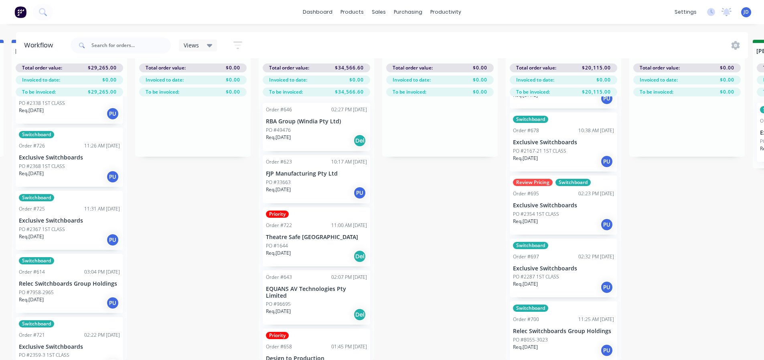
click at [315, 179] on div "PO #33663" at bounding box center [316, 182] width 101 height 7
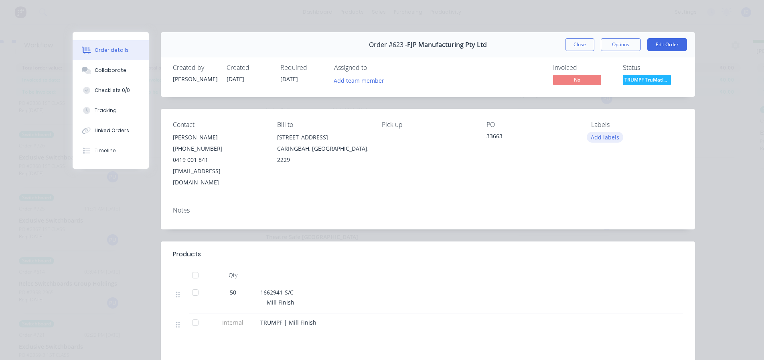
click at [609, 138] on button "Add labels" at bounding box center [605, 137] width 37 height 11
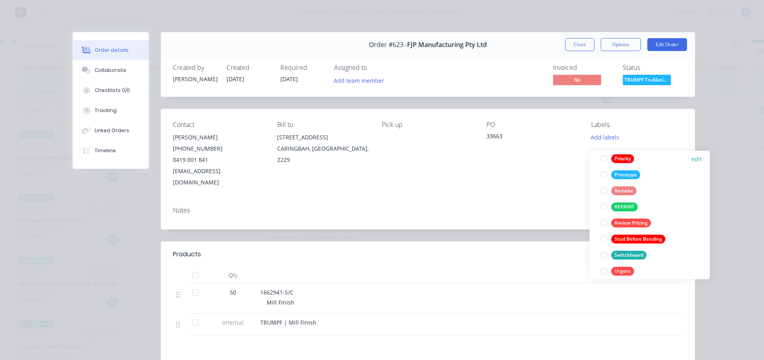
click at [616, 153] on button "Priority" at bounding box center [618, 158] width 40 height 11
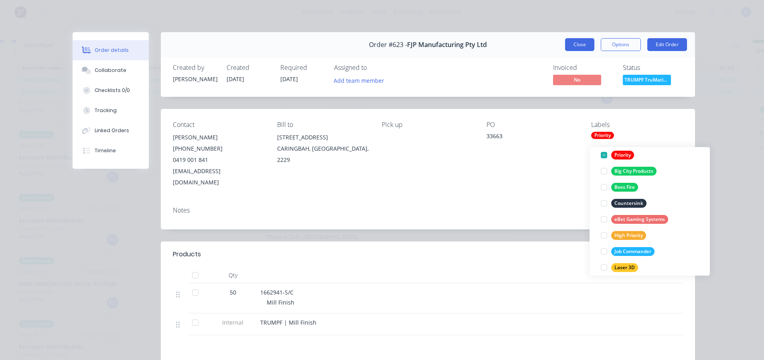
click at [575, 42] on button "Close" at bounding box center [579, 44] width 29 height 13
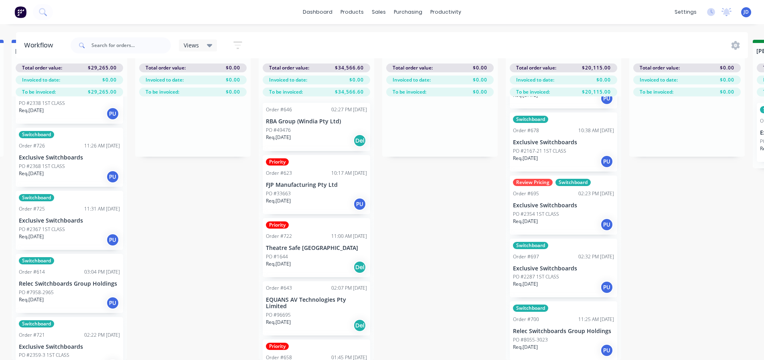
scroll to position [14, 747]
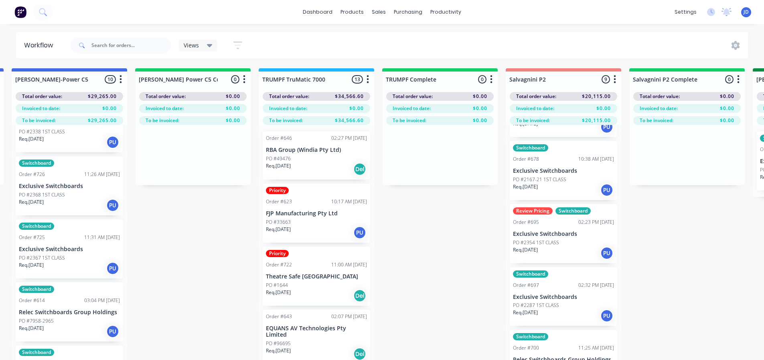
click at [324, 146] on p "RBA Group (Windia Pty Ltd)" at bounding box center [316, 149] width 101 height 7
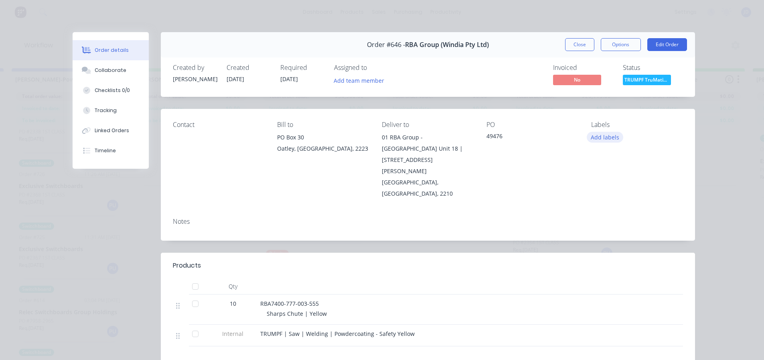
click at [610, 132] on button "Add labels" at bounding box center [605, 137] width 37 height 11
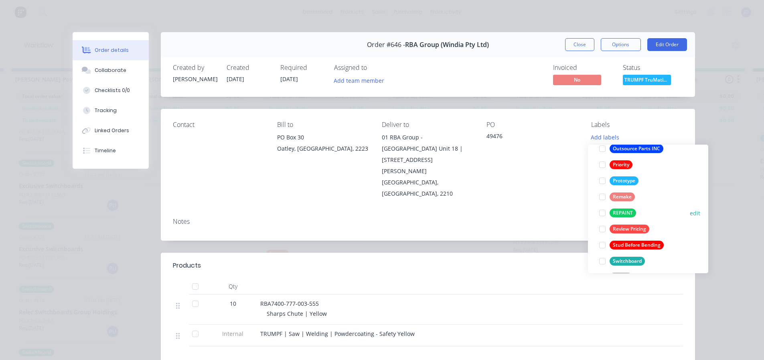
scroll to position [201, 0]
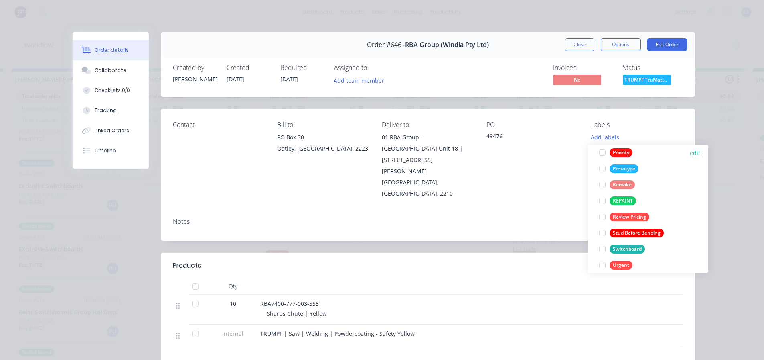
click at [610, 154] on div at bounding box center [603, 152] width 16 height 16
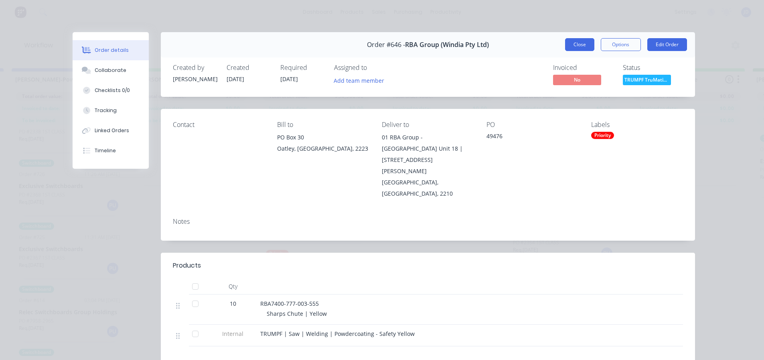
click at [574, 47] on button "Close" at bounding box center [579, 44] width 29 height 13
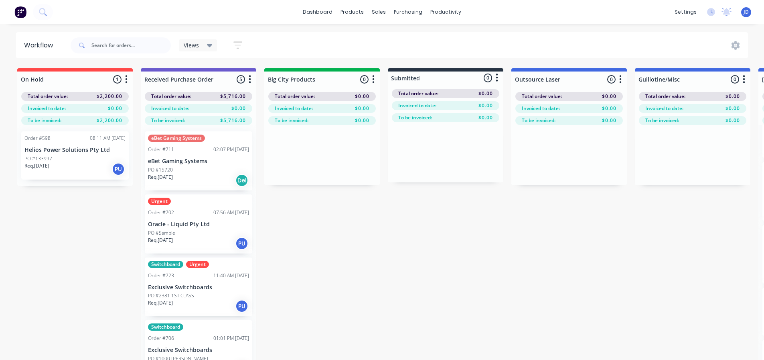
drag, startPoint x: 186, startPoint y: 321, endPoint x: 102, endPoint y: 262, distance: 102.9
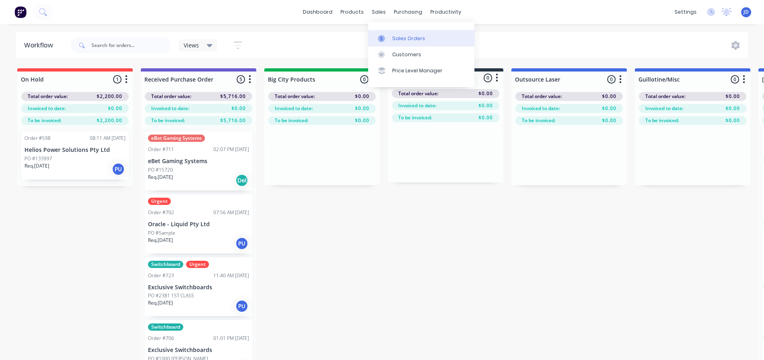
click at [402, 39] on div "Sales Orders" at bounding box center [408, 38] width 33 height 7
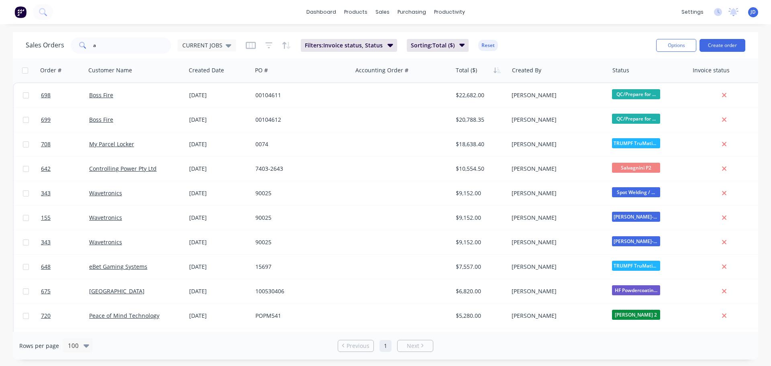
click at [266, 19] on div "dashboard products sales purchasing productivity dashboard products Product Cat…" at bounding box center [385, 12] width 771 height 24
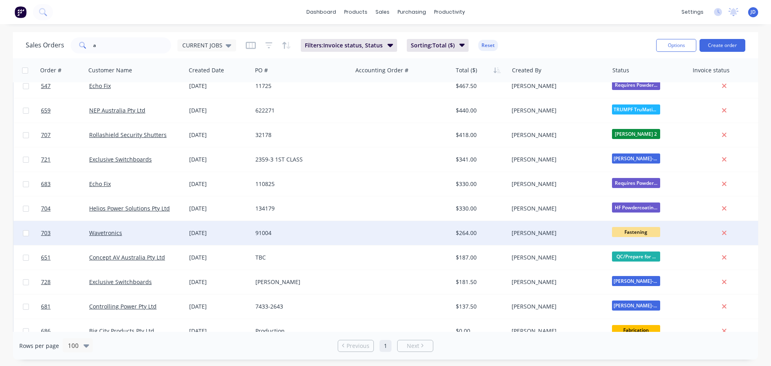
scroll to position [1183, 0]
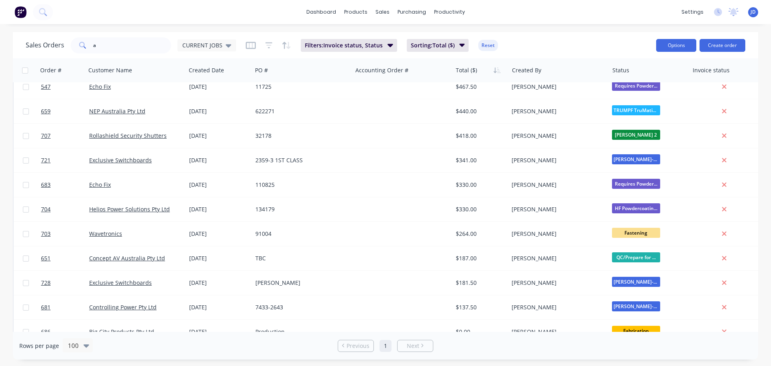
click at [672, 45] on button "Options" at bounding box center [676, 45] width 40 height 13
click at [661, 100] on div "Export" at bounding box center [652, 98] width 74 height 12
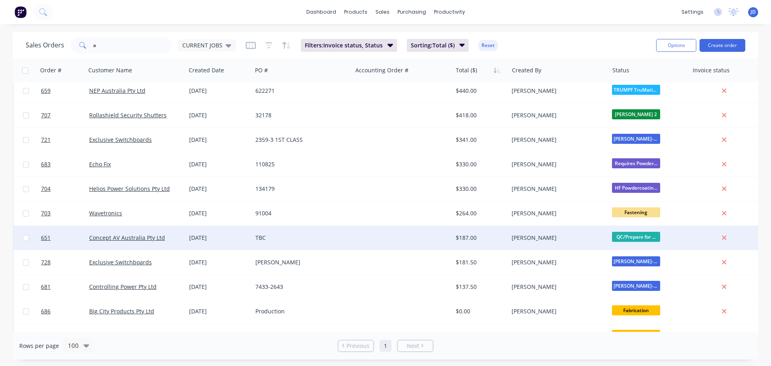
scroll to position [1224, 0]
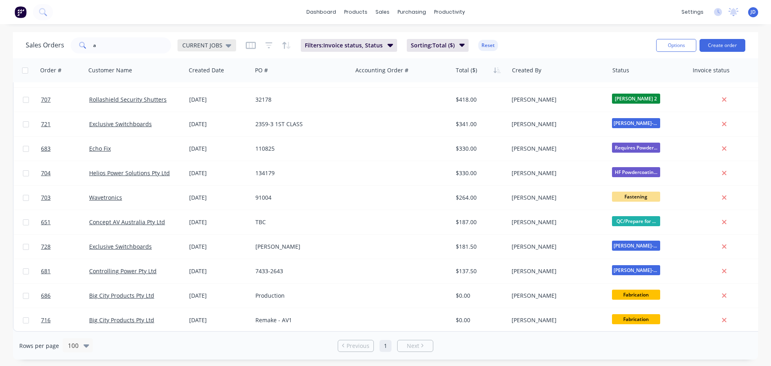
drag, startPoint x: 214, startPoint y: 52, endPoint x: 216, endPoint y: 44, distance: 8.3
click at [216, 51] on div "Sales Orders a CURRENT JOBS" at bounding box center [131, 45] width 210 height 16
click at [216, 44] on span "CURRENT JOBS" at bounding box center [202, 45] width 40 height 8
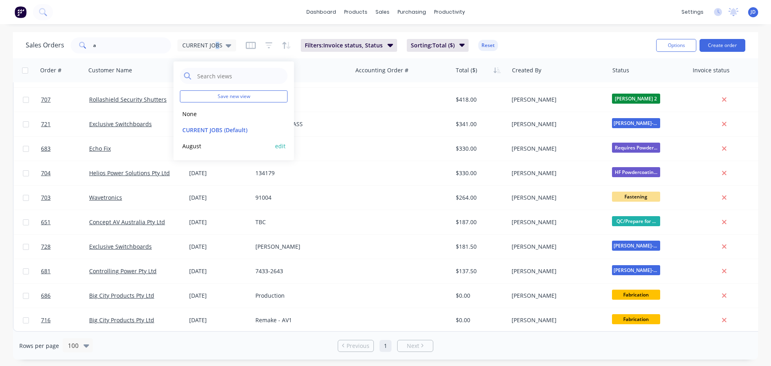
click at [205, 150] on button "August" at bounding box center [225, 145] width 91 height 9
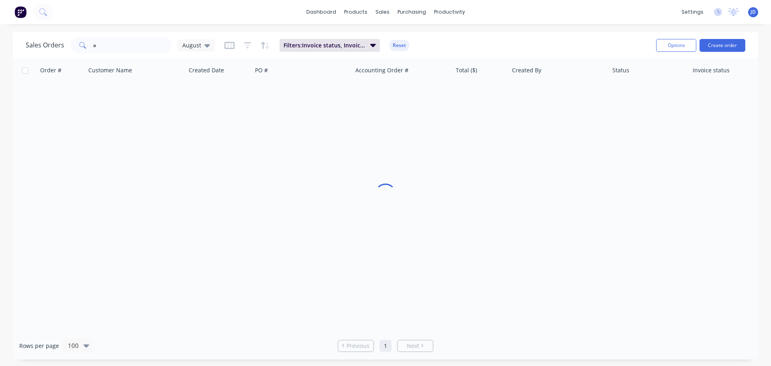
scroll to position [0, 0]
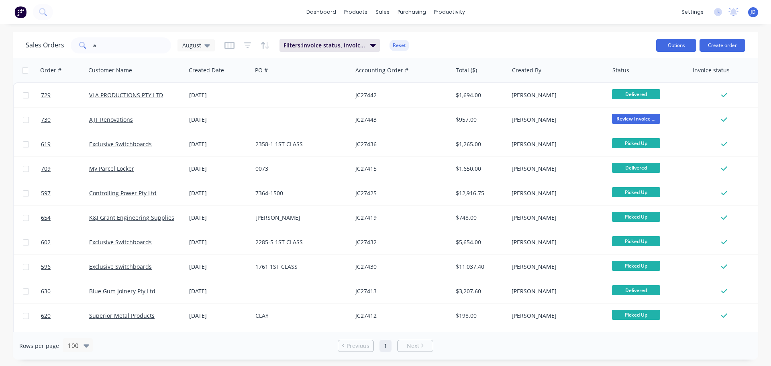
click at [679, 48] on button "Options" at bounding box center [676, 45] width 40 height 13
click at [641, 100] on div "Export" at bounding box center [652, 98] width 74 height 12
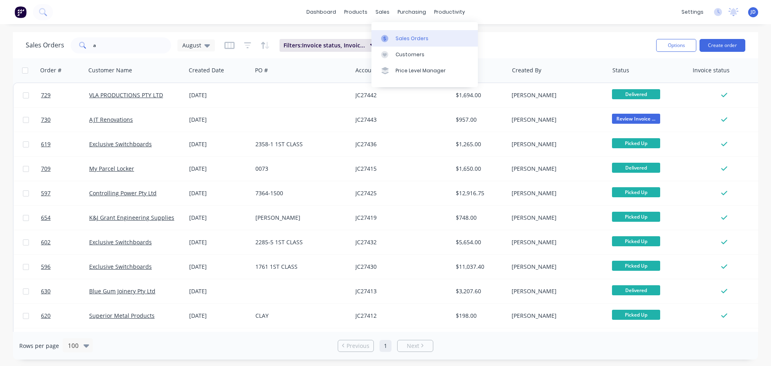
click at [396, 34] on link "Sales Orders" at bounding box center [424, 38] width 106 height 16
click at [145, 46] on input "a" at bounding box center [132, 45] width 78 height 16
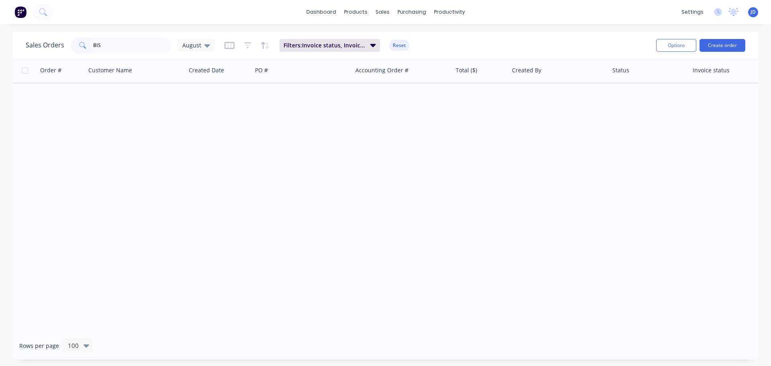
click at [189, 53] on div "Sales Orders BIS August Filters: Invoice status, Invoiced Date Reset" at bounding box center [338, 45] width 624 height 20
click at [204, 46] on icon at bounding box center [207, 45] width 6 height 9
click at [205, 126] on button "CURRENT JOBS (Default)" at bounding box center [225, 129] width 91 height 9
click at [125, 47] on input "BIS" at bounding box center [132, 45] width 78 height 16
type input "BOSS"
